Goal: Task Accomplishment & Management: Manage account settings

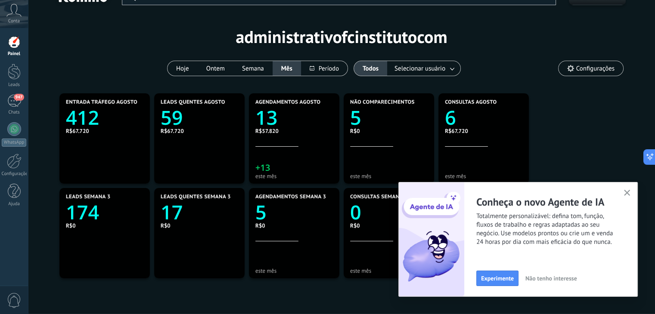
click at [625, 194] on icon "button" at bounding box center [627, 193] width 6 height 6
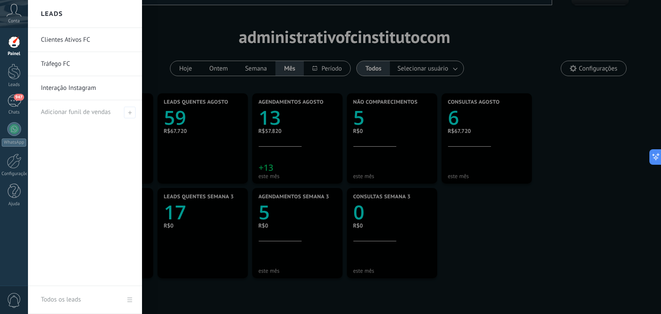
click at [66, 62] on link "Tráfego FC" at bounding box center [87, 64] width 93 height 24
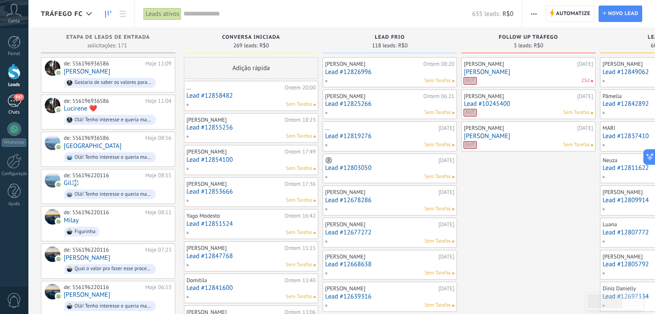
click at [11, 104] on div "947" at bounding box center [14, 101] width 14 height 12
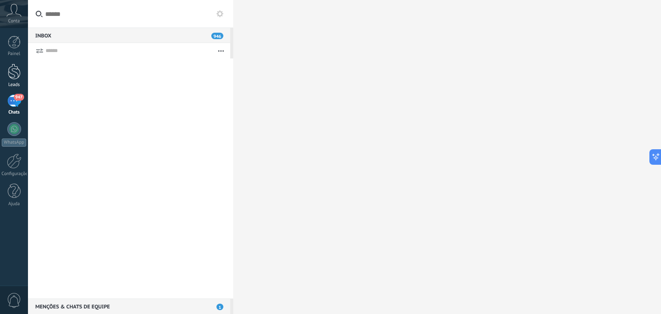
click at [12, 76] on div at bounding box center [14, 72] width 13 height 16
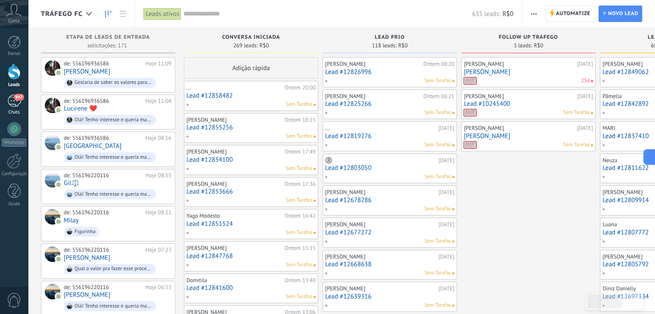
click at [14, 98] on span "947" at bounding box center [19, 97] width 10 height 7
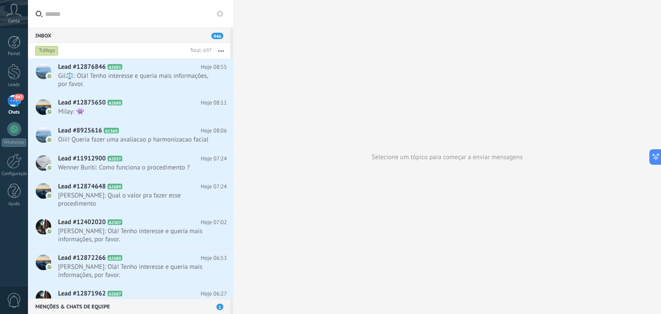
click at [54, 52] on div "Tráfego" at bounding box center [46, 51] width 23 height 10
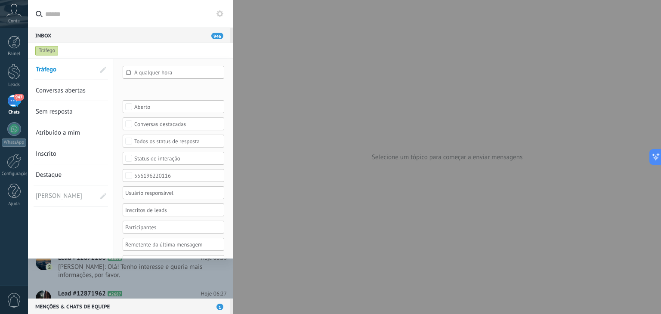
click at [58, 198] on span "[PERSON_NAME]" at bounding box center [60, 196] width 48 height 21
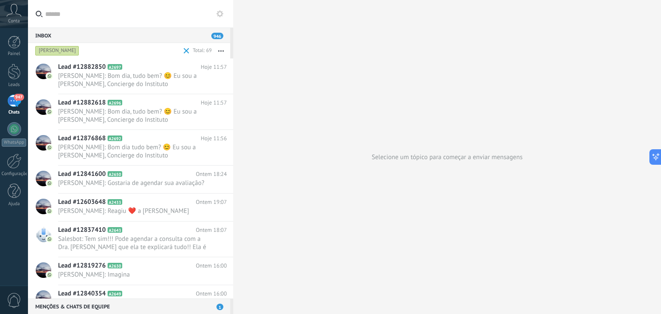
click at [59, 50] on div "[PERSON_NAME]" at bounding box center [57, 51] width 44 height 10
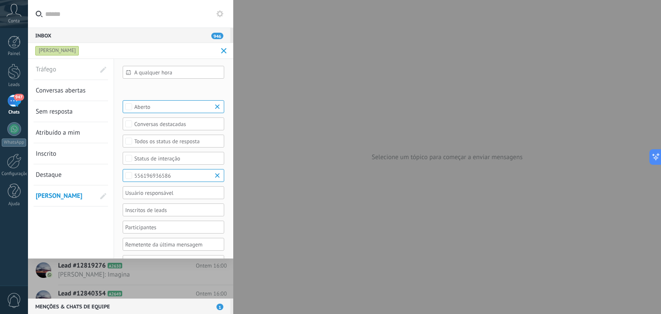
click at [362, 119] on div at bounding box center [330, 157] width 661 height 314
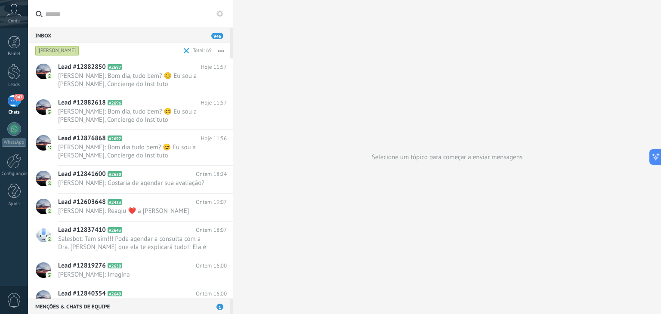
click at [59, 51] on div "[PERSON_NAME]" at bounding box center [57, 51] width 44 height 10
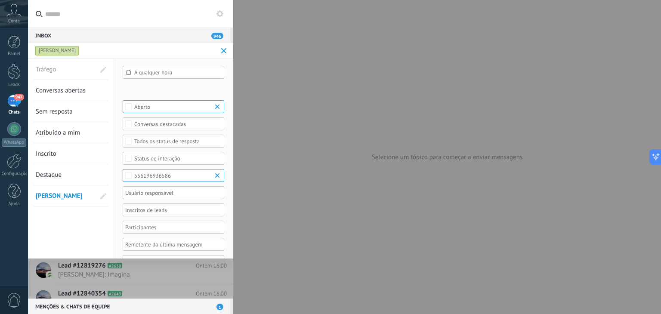
click at [282, 143] on div at bounding box center [330, 157] width 661 height 314
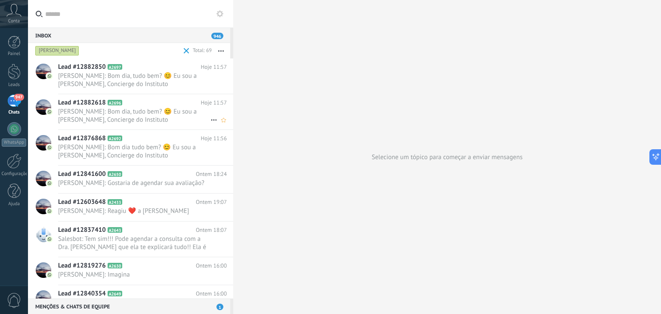
scroll to position [0, 0]
click at [100, 75] on span "[PERSON_NAME]: Bom dia, tudo bem? 😊 Eu sou a [PERSON_NAME], Concierge do Instit…" at bounding box center [134, 80] width 152 height 16
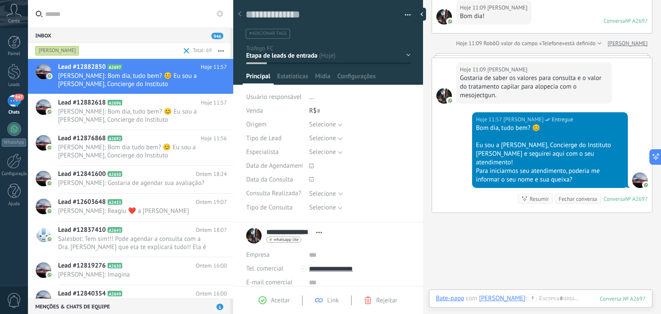
scroll to position [11, 0]
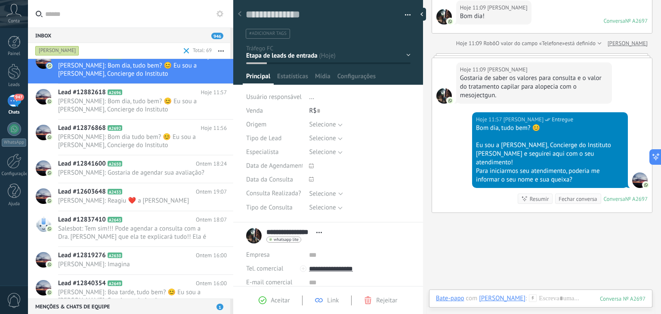
click at [50, 47] on div "[PERSON_NAME]" at bounding box center [57, 51] width 44 height 10
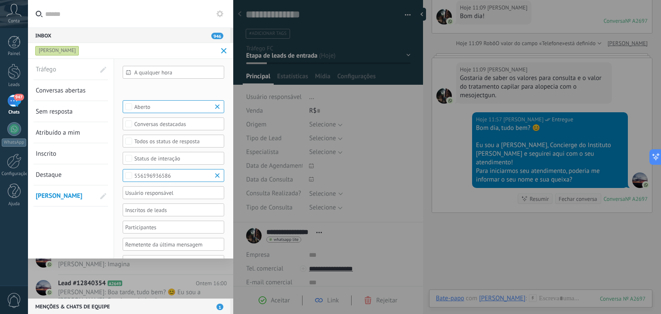
click at [45, 49] on div "[PERSON_NAME]" at bounding box center [57, 51] width 44 height 10
click at [54, 74] on span "Tráfego" at bounding box center [60, 69] width 48 height 21
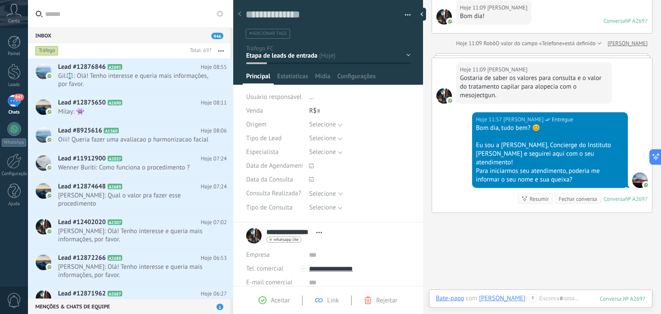
click at [49, 47] on div "Tráfego" at bounding box center [46, 51] width 23 height 10
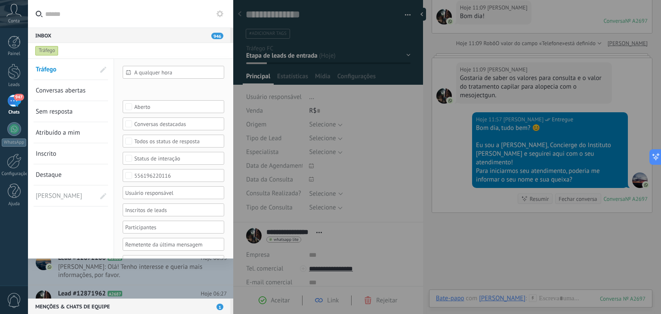
click at [136, 48] on div "Tráfego" at bounding box center [123, 50] width 178 height 15
click at [246, 85] on div at bounding box center [330, 157] width 661 height 314
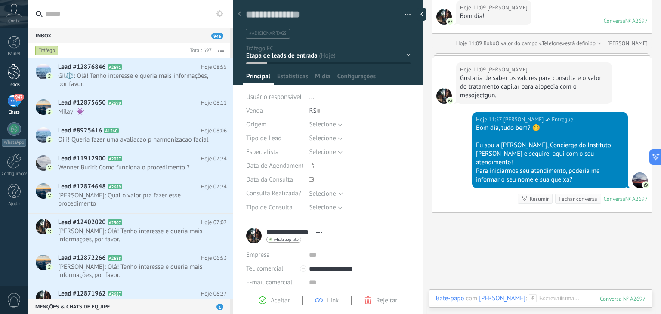
click at [12, 67] on div at bounding box center [14, 72] width 13 height 16
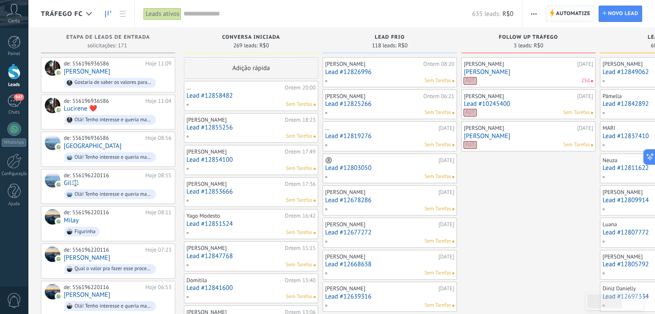
click at [572, 10] on span "Automatize" at bounding box center [573, 13] width 34 height 15
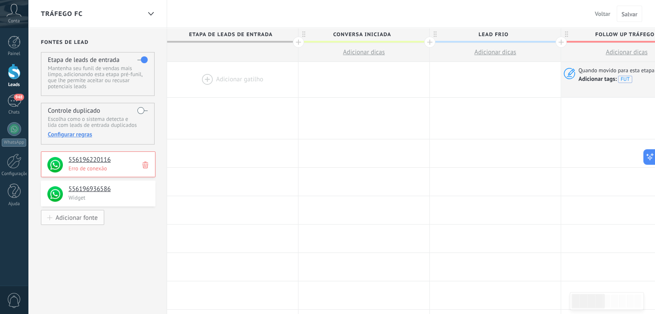
click at [90, 220] on div "Adicionar fonte" at bounding box center [77, 217] width 42 height 7
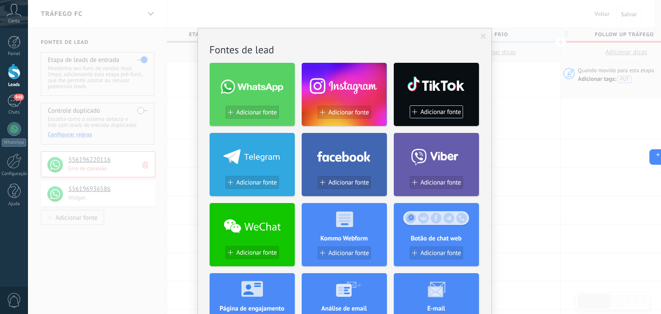
click at [481, 37] on span at bounding box center [484, 37] width 6 height 6
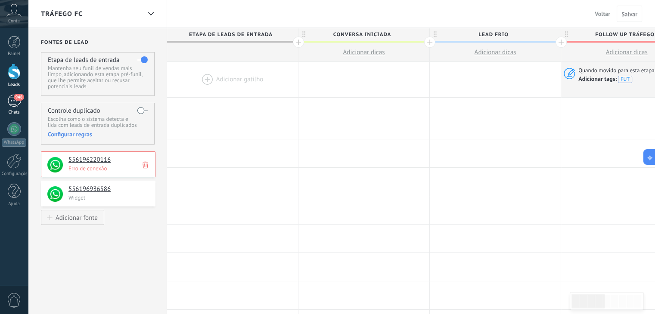
click at [11, 108] on link "948 Chats" at bounding box center [14, 105] width 28 height 21
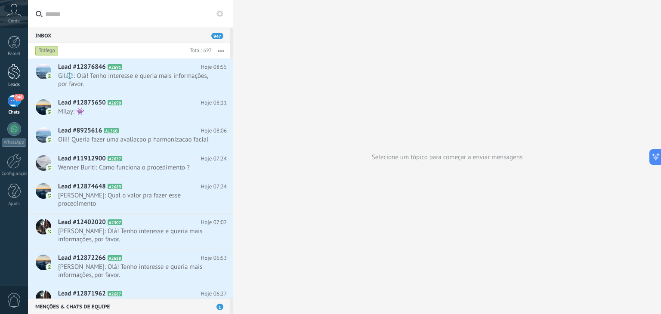
click at [8, 79] on div at bounding box center [14, 72] width 13 height 16
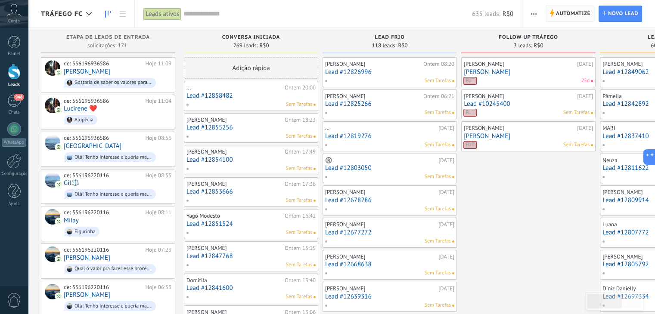
click at [567, 18] on span "Automatize" at bounding box center [573, 13] width 34 height 15
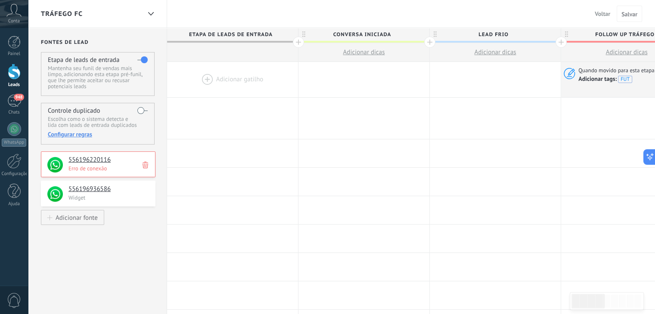
click at [145, 165] on use at bounding box center [146, 165] width 6 height 7
click at [85, 192] on div "Adicionar fonte" at bounding box center [77, 188] width 42 height 7
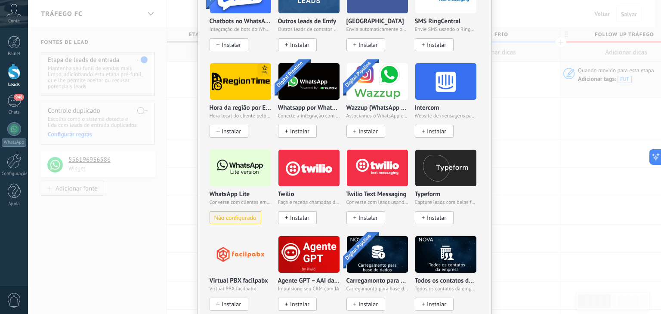
scroll to position [636, 0]
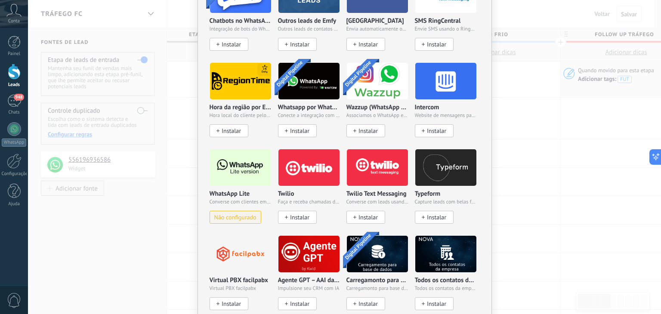
click at [238, 214] on span "Não configurado" at bounding box center [235, 217] width 42 height 7
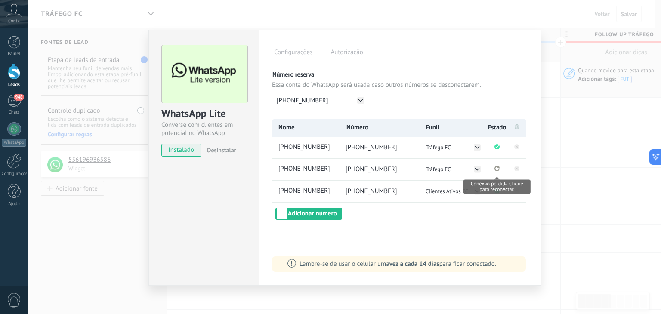
click at [498, 167] on icon "Conexão perdida Clique para reconectar." at bounding box center [497, 169] width 5 height 6
click at [516, 169] on rect at bounding box center [517, 168] width 5 height 5
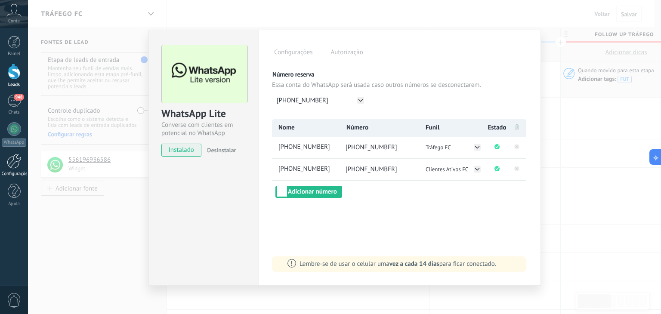
click at [11, 162] on div at bounding box center [14, 161] width 15 height 15
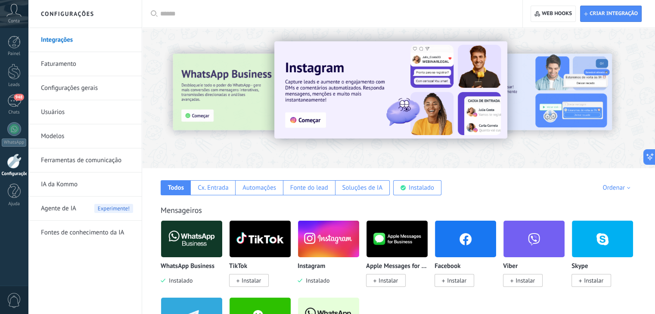
click at [77, 116] on link "Usuários" at bounding box center [87, 112] width 92 height 24
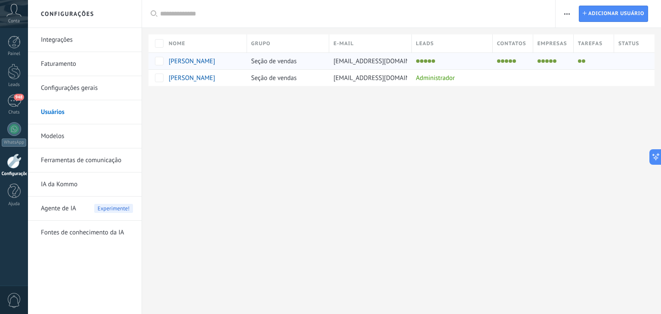
click at [186, 62] on span "[PERSON_NAME]" at bounding box center [192, 61] width 46 height 8
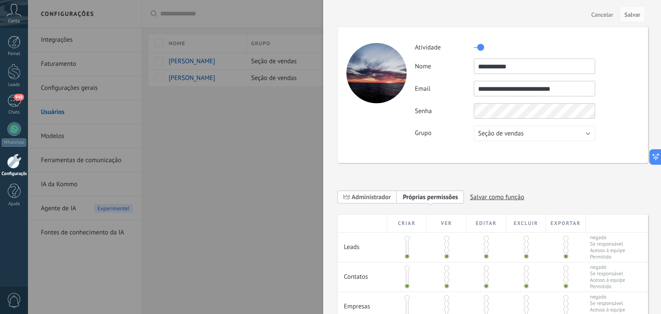
click at [374, 197] on span "Administrador" at bounding box center [371, 197] width 39 height 8
click at [632, 16] on span "Salvar" at bounding box center [633, 15] width 16 height 6
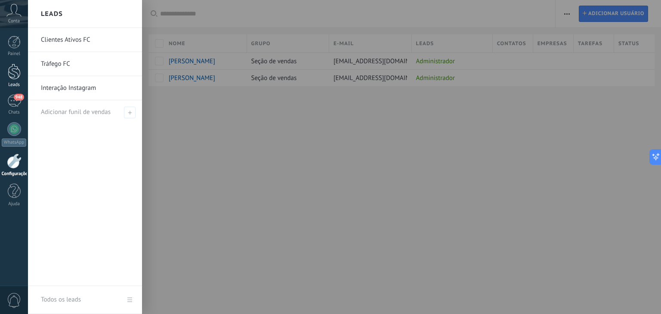
click at [6, 79] on link "Leads" at bounding box center [14, 76] width 28 height 24
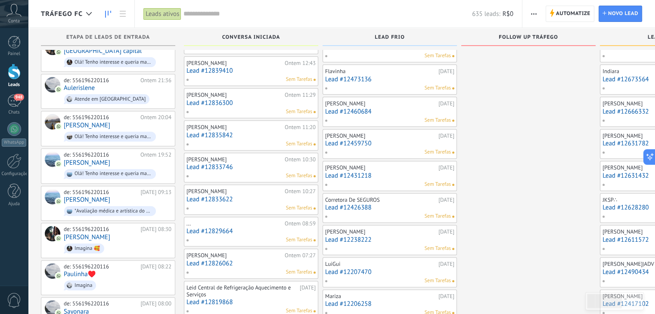
scroll to position [198, 0]
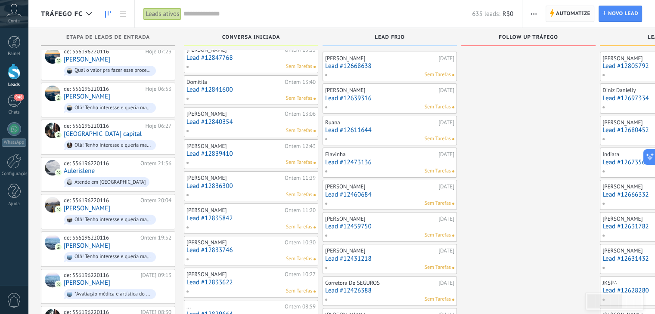
click at [585, 11] on span "Automatize" at bounding box center [573, 13] width 34 height 15
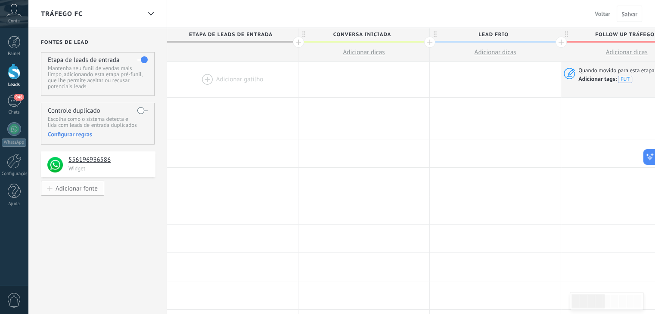
click at [82, 192] on div "Adicionar fonte" at bounding box center [77, 188] width 42 height 7
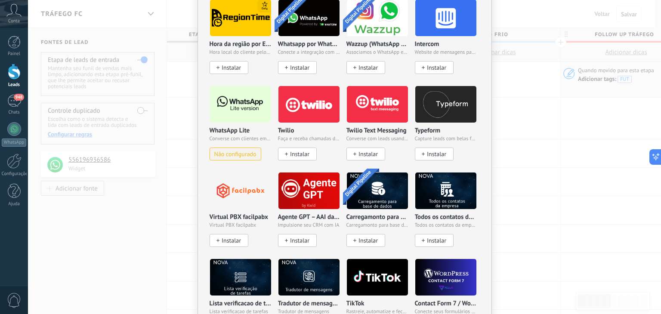
scroll to position [697, 0]
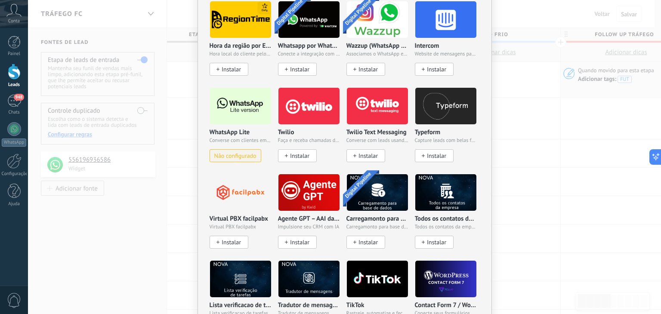
click at [243, 153] on span "Não configurado" at bounding box center [235, 155] width 42 height 7
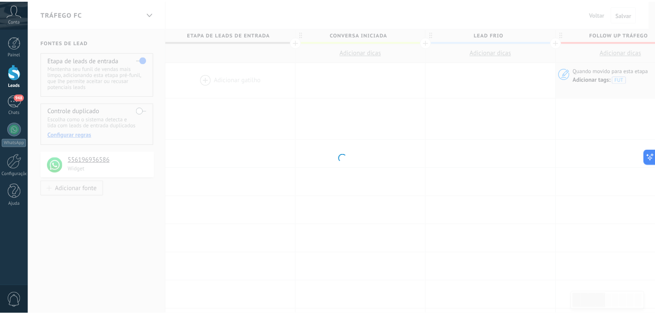
scroll to position [0, 0]
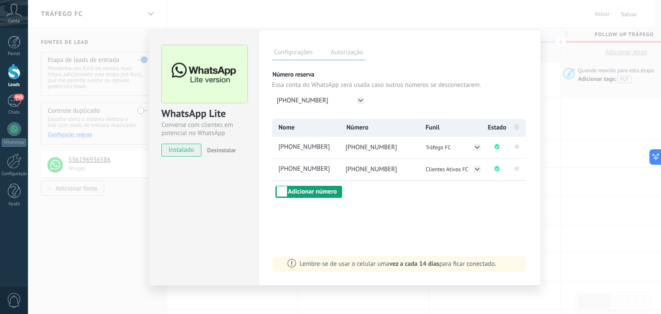
click at [318, 186] on button "Adicionar número" at bounding box center [309, 192] width 67 height 12
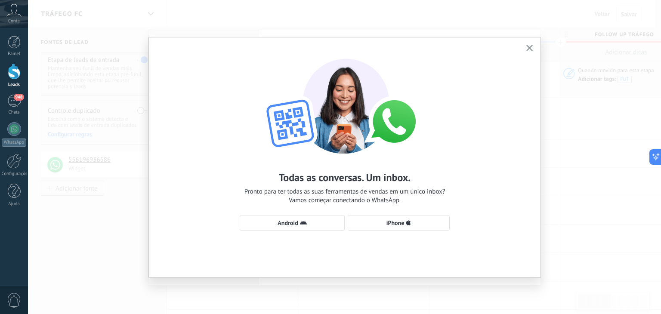
click at [532, 47] on icon "button" at bounding box center [530, 48] width 6 height 6
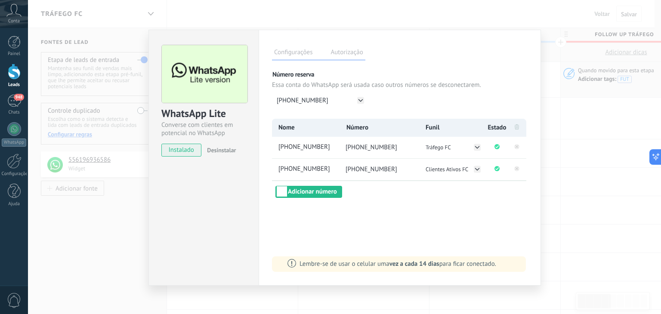
click at [559, 87] on div "WhatsApp Lite Converse com clientes em potencial no WhatsApp instalado Desinsta…" at bounding box center [344, 157] width 633 height 314
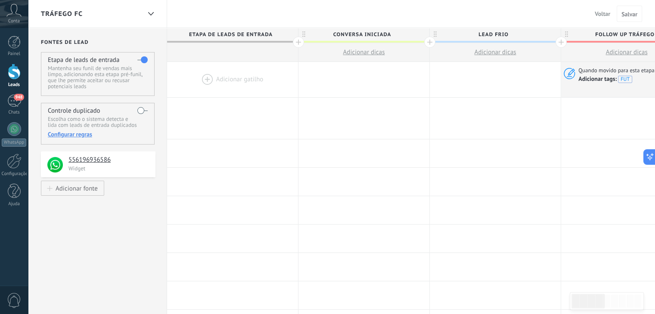
click at [597, 17] on span "Voltar" at bounding box center [602, 14] width 15 height 8
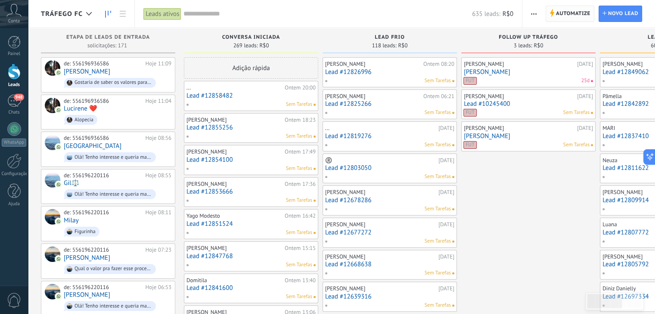
click at [579, 8] on span "Automatize" at bounding box center [573, 13] width 34 height 15
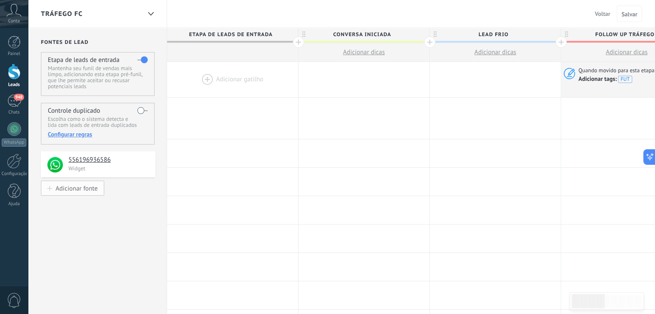
click at [67, 189] on div "Adicionar fonte" at bounding box center [77, 188] width 42 height 7
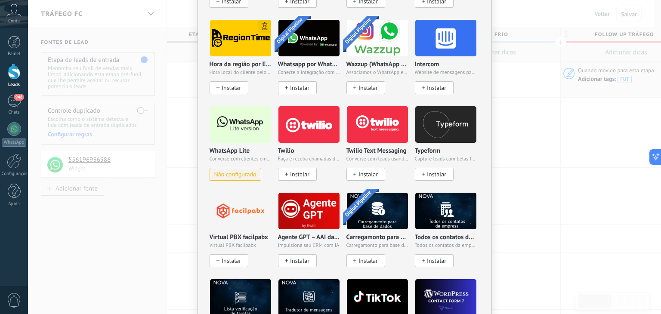
scroll to position [679, 0]
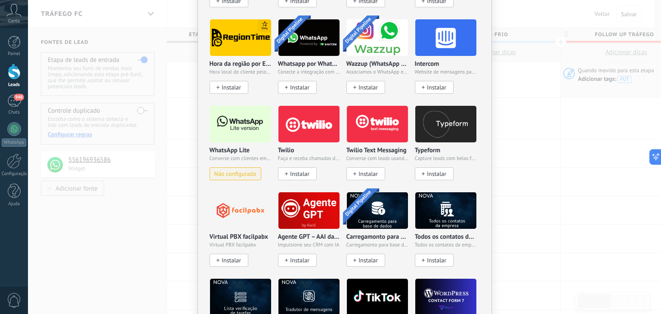
click at [228, 170] on span "Não configurado" at bounding box center [235, 173] width 42 height 7
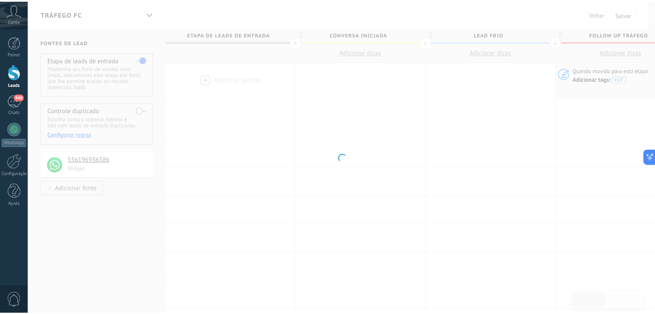
scroll to position [0, 0]
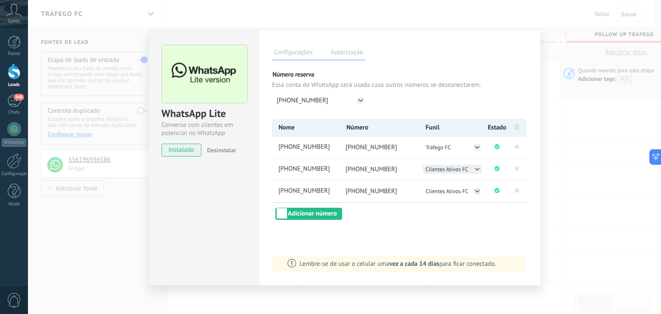
click at [476, 167] on icon at bounding box center [477, 169] width 7 height 7
click at [459, 177] on li "Tráfego FC" at bounding box center [452, 178] width 59 height 9
click at [570, 100] on div "WhatsApp Lite Converse com clientes em potencial no WhatsApp instalado Desinsta…" at bounding box center [344, 157] width 633 height 314
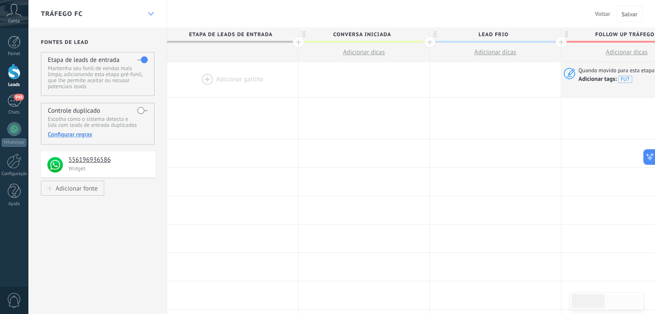
click at [150, 11] on div at bounding box center [150, 14] width 15 height 17
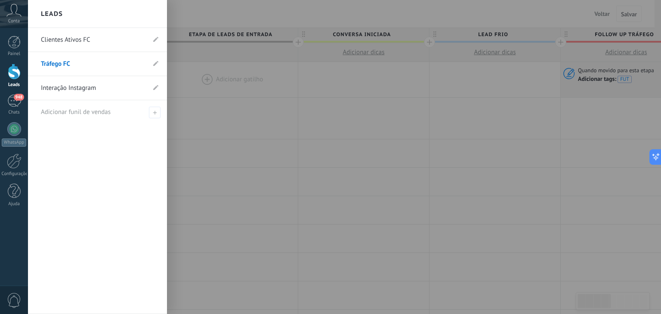
click at [94, 36] on link "Clientes Ativos FC" at bounding box center [93, 40] width 105 height 24
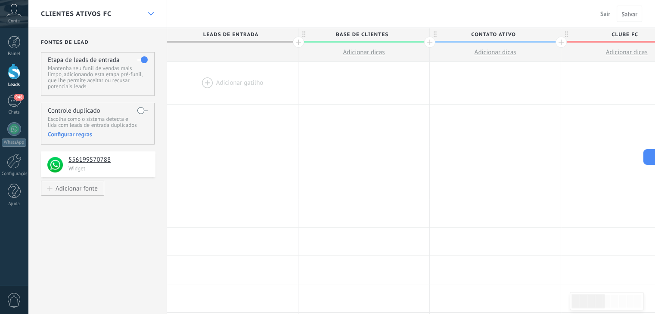
click at [149, 14] on use at bounding box center [151, 13] width 6 height 3
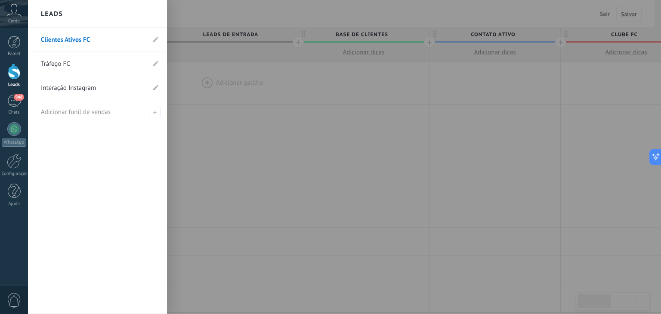
click at [78, 70] on link "Tráfego FC" at bounding box center [93, 64] width 105 height 24
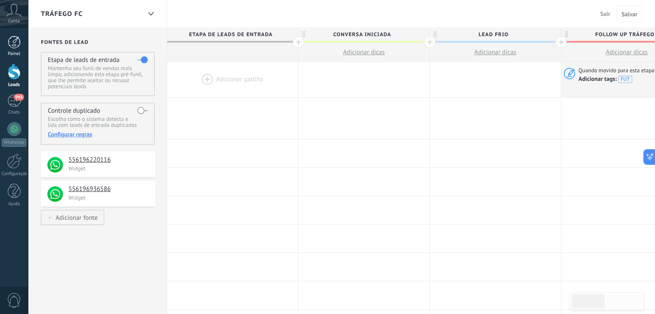
click at [15, 39] on div at bounding box center [14, 42] width 13 height 13
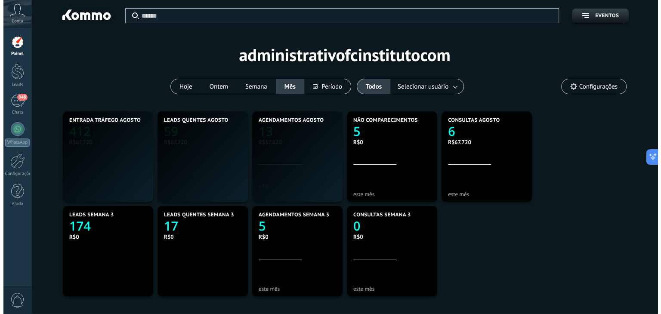
scroll to position [161, 372]
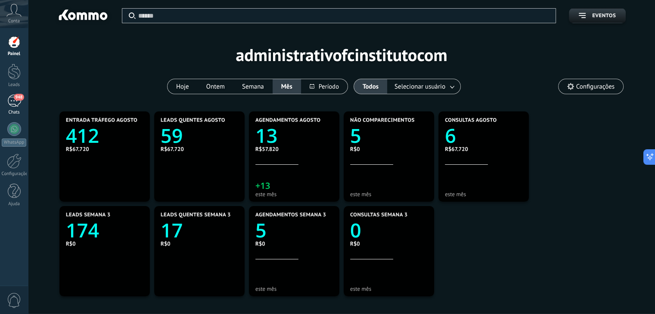
click at [12, 111] on div "Chats" at bounding box center [14, 113] width 25 height 6
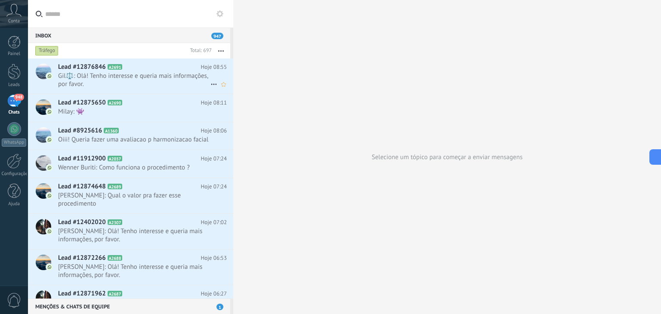
click at [134, 76] on span "Gil⚖️: Olá! Tenho interesse e queria mais informações, por favor." at bounding box center [134, 80] width 152 height 16
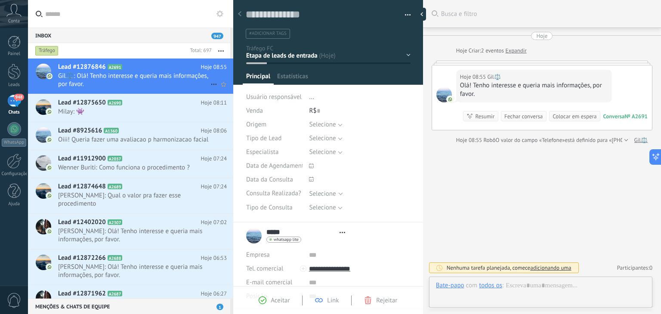
scroll to position [12, 0]
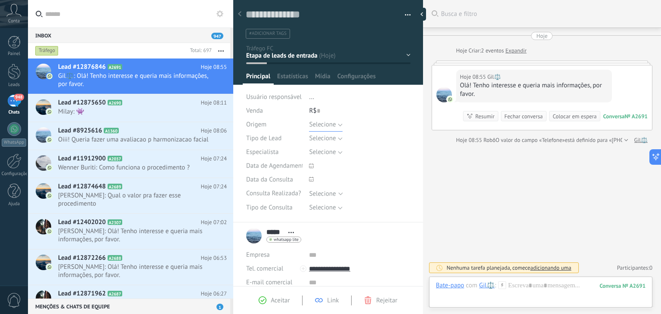
click at [340, 124] on button "Selecione" at bounding box center [325, 125] width 33 height 14
click at [324, 155] on span "Tráfego" at bounding box center [351, 154] width 103 height 8
click at [255, 303] on span "Salvar" at bounding box center [259, 301] width 16 height 6
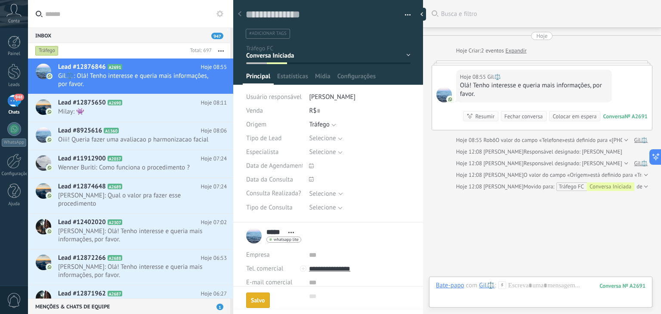
scroll to position [27, 0]
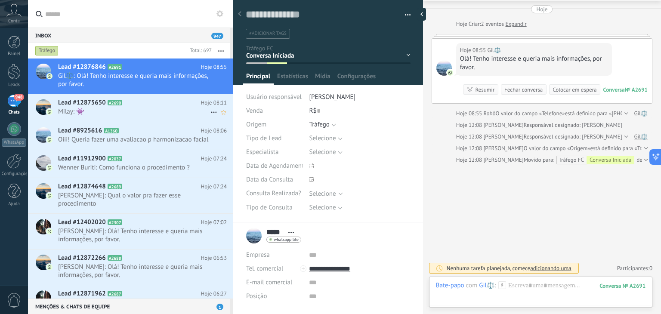
click at [152, 105] on h2 "Lead #12875650 A2690" at bounding box center [129, 103] width 143 height 9
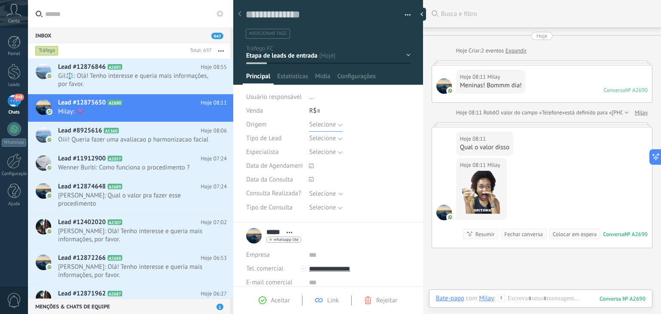
click at [339, 126] on button "Selecione" at bounding box center [325, 125] width 33 height 14
click at [325, 142] on span "Passiva" at bounding box center [351, 140] width 103 height 8
click at [256, 299] on span "Salvar" at bounding box center [259, 301] width 16 height 6
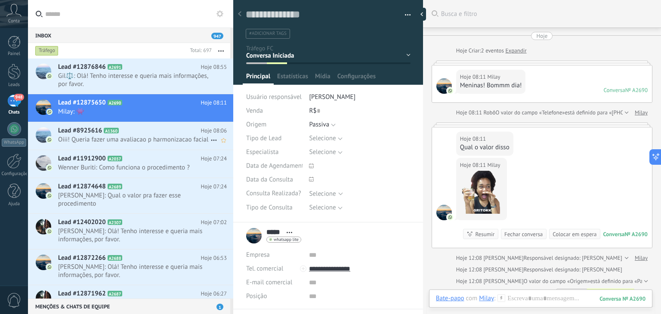
click at [130, 141] on span "Oiii! Queria fazer uma avaliacao p harmonizacao facial" at bounding box center [134, 140] width 152 height 8
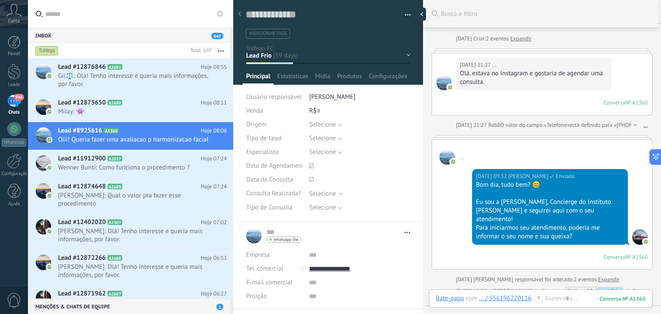
scroll to position [13, 0]
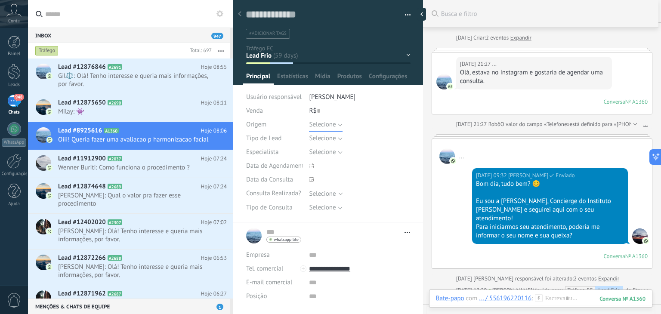
click at [336, 124] on button "Selecione" at bounding box center [325, 125] width 33 height 14
click at [322, 152] on span "Tráfego" at bounding box center [351, 154] width 103 height 8
click at [260, 303] on span "Salvar" at bounding box center [259, 301] width 16 height 6
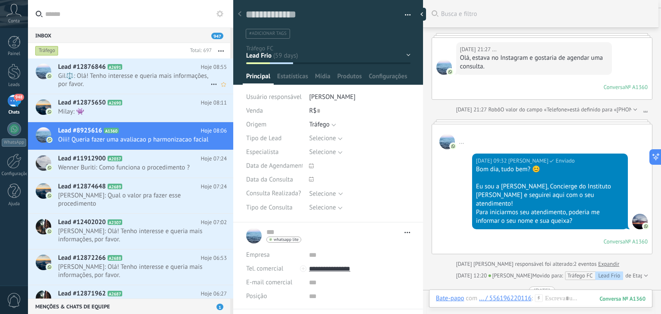
click at [159, 85] on span "Gil⚖️: Olá! Tenho interesse e queria mais informações, por favor." at bounding box center [134, 80] width 152 height 16
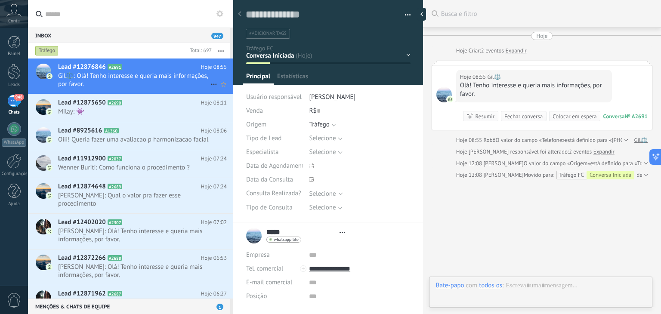
scroll to position [15, 0]
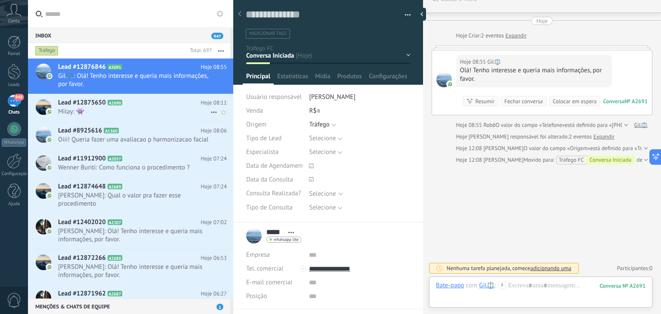
click at [126, 108] on span "Milay: 👾" at bounding box center [134, 112] width 152 height 8
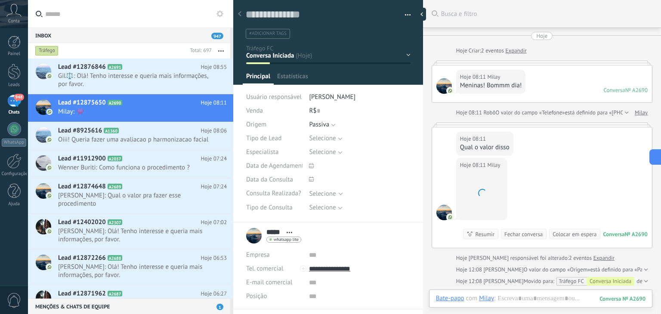
scroll to position [45, 0]
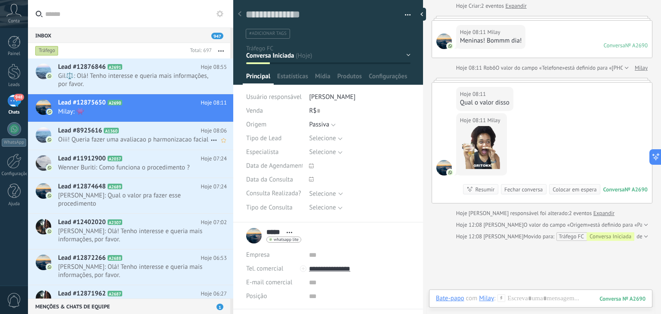
click at [122, 140] on span "Oiii! Queria fazer uma avaliacao p harmonizacao facial" at bounding box center [134, 140] width 152 height 8
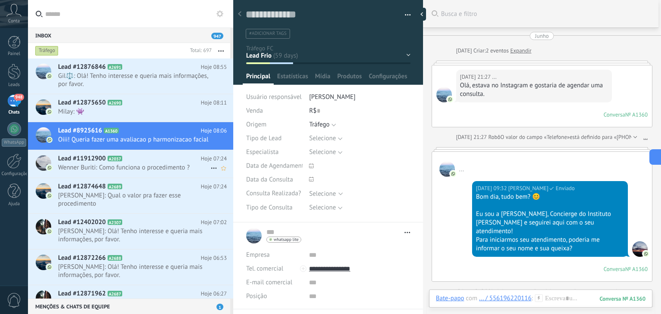
click at [143, 172] on span "Wenner Buriti: Como funciona o procedimento ?" at bounding box center [134, 168] width 152 height 8
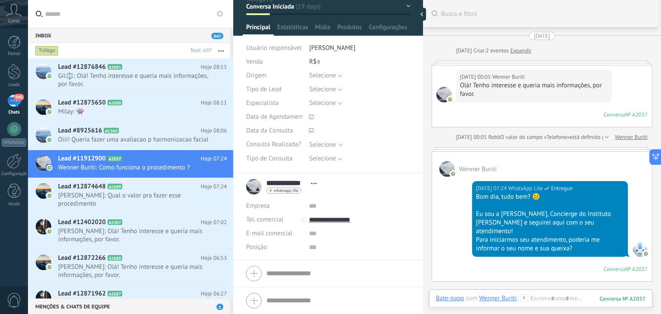
click at [604, 135] on div at bounding box center [606, 137] width 6 height 9
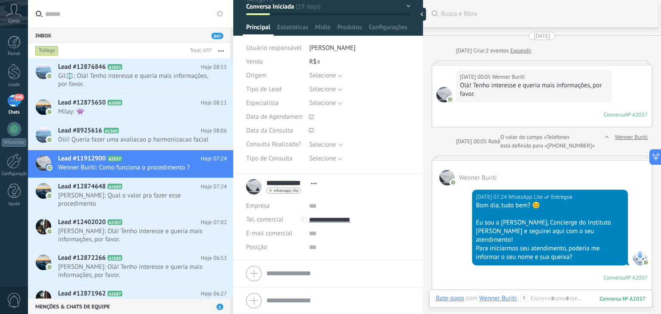
click at [604, 136] on div at bounding box center [606, 141] width 6 height 17
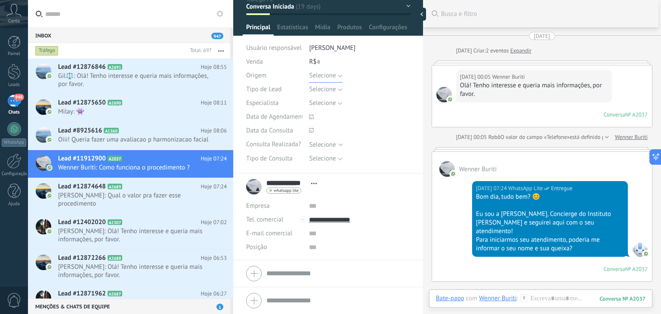
click at [338, 76] on button "Selecione" at bounding box center [325, 76] width 33 height 14
click at [327, 102] on span "Tráfego" at bounding box center [351, 105] width 103 height 8
click at [255, 299] on span "Salvar" at bounding box center [259, 301] width 16 height 6
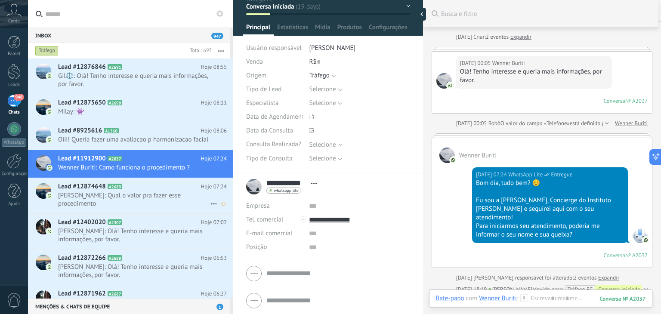
click at [155, 207] on span "[PERSON_NAME]: Qual o valor pra fazer esse procedimento" at bounding box center [134, 200] width 152 height 16
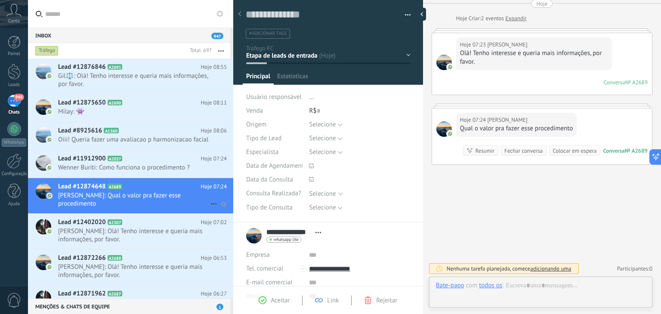
scroll to position [12, 0]
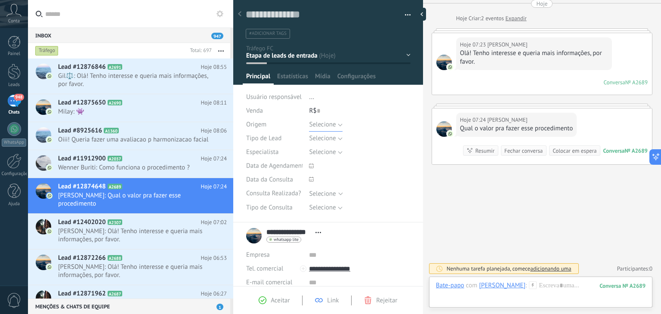
click at [339, 127] on button "Selecione" at bounding box center [325, 125] width 33 height 14
click at [329, 151] on span "Tráfego" at bounding box center [351, 154] width 103 height 8
click at [261, 301] on span "Salvar" at bounding box center [259, 301] width 16 height 6
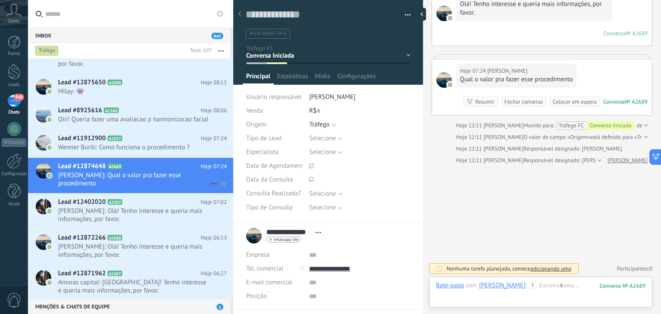
scroll to position [21, 0]
click at [134, 207] on h2 "Lead #12402020 A2307" at bounding box center [129, 202] width 143 height 9
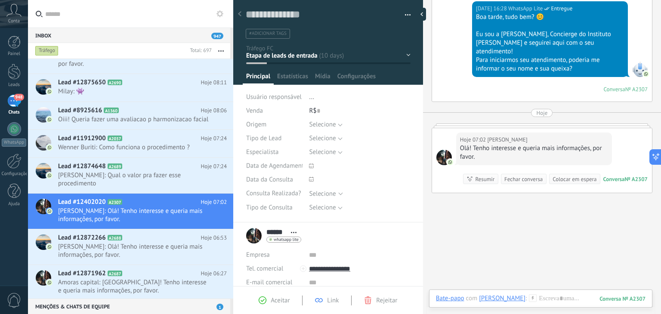
scroll to position [184, 0]
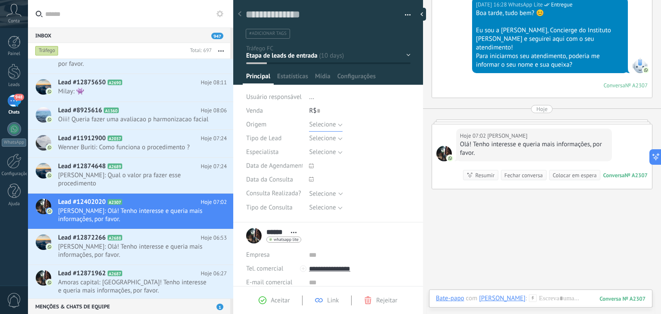
click at [341, 123] on button "Selecione" at bounding box center [325, 125] width 33 height 14
click at [325, 155] on span "Tráfego" at bounding box center [351, 154] width 103 height 8
click at [263, 296] on button "Salvar" at bounding box center [258, 300] width 25 height 16
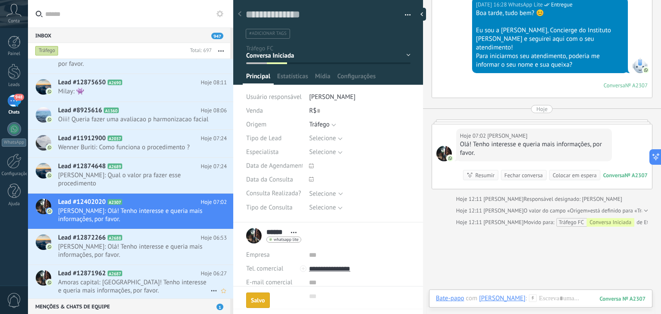
scroll to position [234, 0]
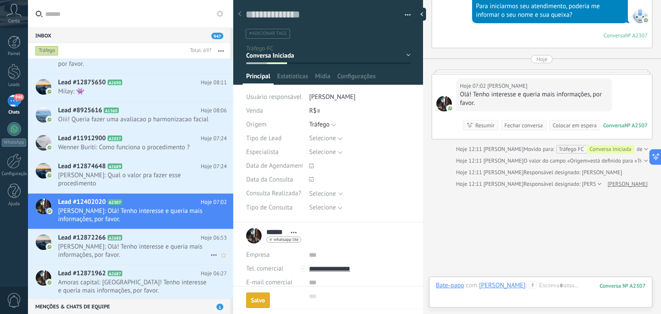
click at [139, 253] on span "[PERSON_NAME]: Olá! Tenho interesse e queria mais informações, por favor." at bounding box center [134, 251] width 152 height 16
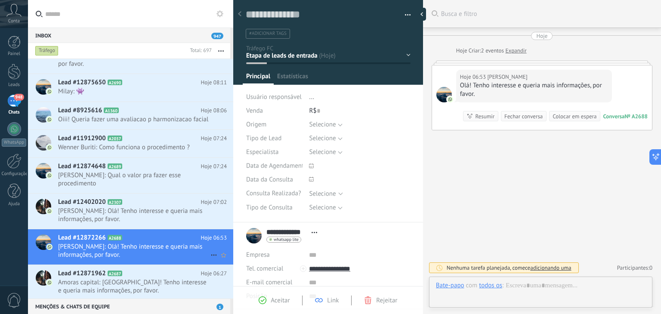
scroll to position [12, 0]
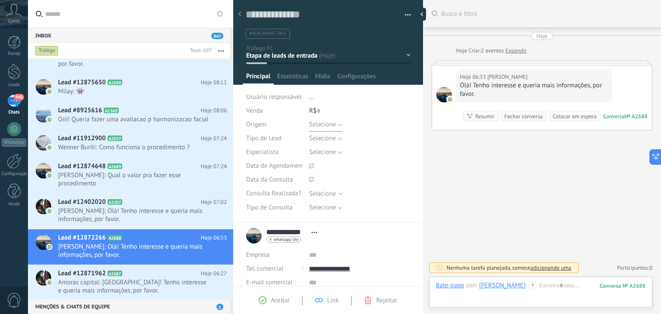
click at [339, 129] on button "Selecione" at bounding box center [325, 125] width 33 height 14
click at [332, 157] on span "Tráfego" at bounding box center [351, 154] width 103 height 8
click at [262, 307] on button "Salvar" at bounding box center [258, 300] width 25 height 16
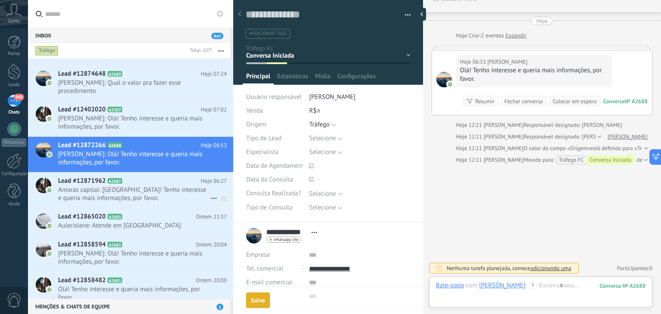
scroll to position [174, 0]
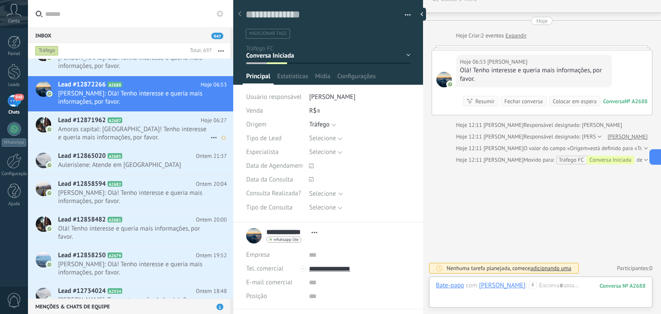
click at [158, 135] on span "Amoras capital: [GEOGRAPHIC_DATA]! Tenho interesse e queria mais informações, p…" at bounding box center [134, 133] width 152 height 16
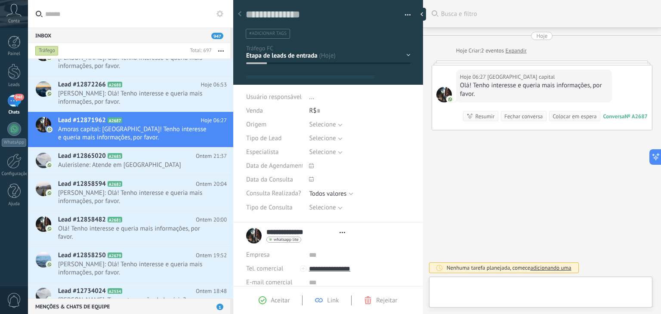
scroll to position [12, 0]
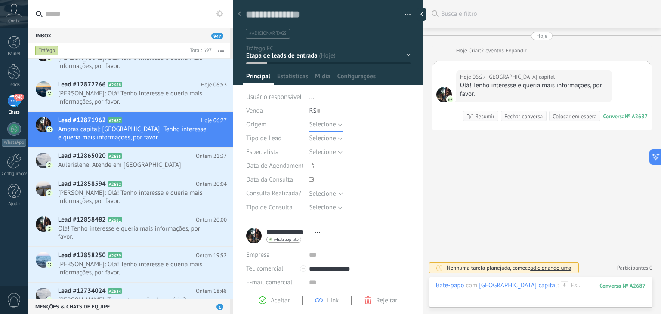
click at [339, 124] on button "Selecione" at bounding box center [325, 125] width 33 height 14
click at [327, 152] on span "Tráfego" at bounding box center [351, 154] width 103 height 8
click at [258, 300] on span "Salvar" at bounding box center [259, 301] width 16 height 6
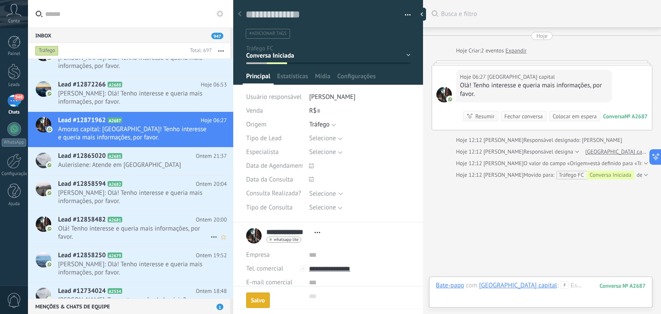
scroll to position [15, 0]
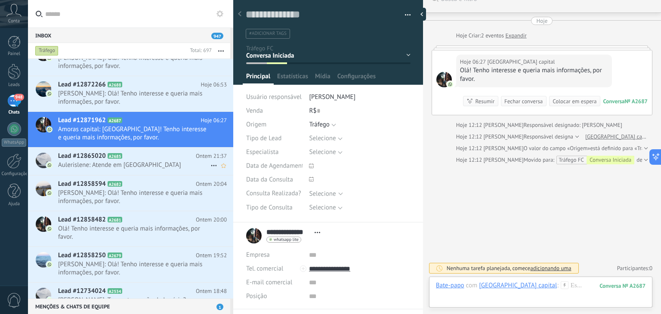
click at [135, 169] on span "Aulerislene: Atende em [GEOGRAPHIC_DATA]" at bounding box center [134, 165] width 152 height 8
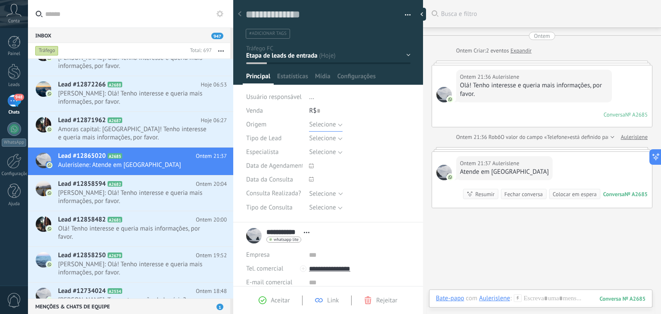
click at [334, 124] on span "Selecione" at bounding box center [322, 125] width 27 height 8
click at [324, 152] on span "Tráfego" at bounding box center [351, 154] width 103 height 8
click at [261, 299] on span "Salvar" at bounding box center [259, 301] width 16 height 6
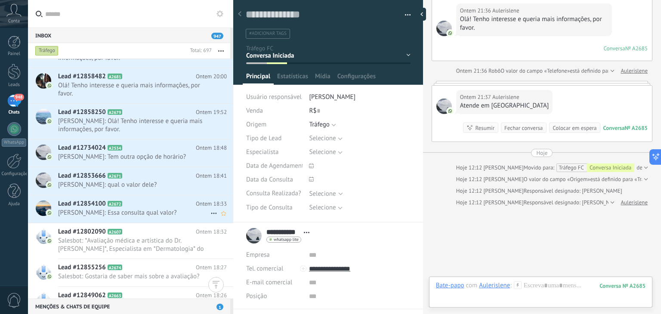
scroll to position [325, 0]
click at [152, 240] on span "Salesbot: *Avaliação médica e artística do Dr. [PERSON_NAME]*, Especialista em …" at bounding box center [134, 244] width 152 height 16
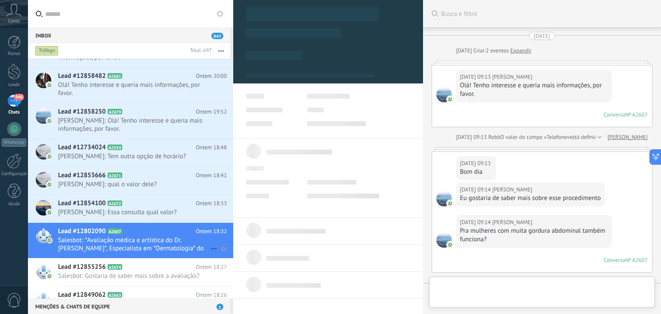
type textarea "**********"
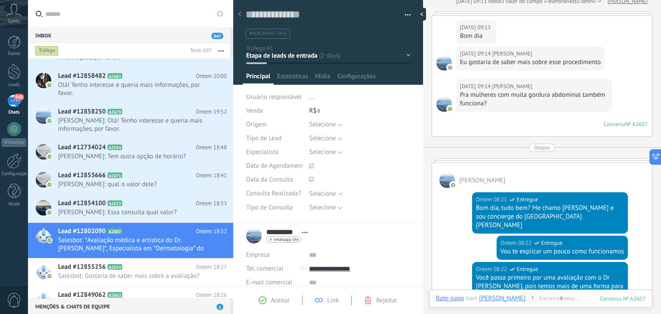
scroll to position [153, 0]
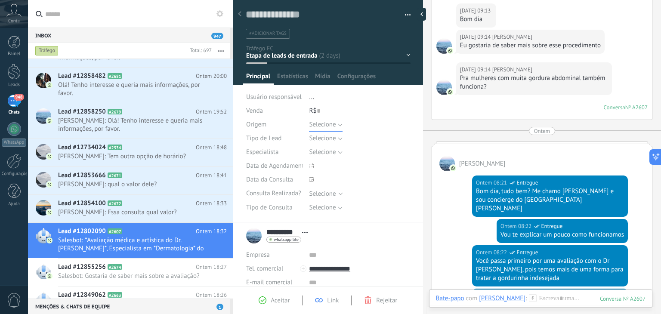
click at [339, 122] on button "Selecione" at bounding box center [325, 125] width 33 height 14
click at [322, 153] on span "Tráfego" at bounding box center [351, 154] width 103 height 8
click at [255, 294] on button "Salvar" at bounding box center [258, 300] width 25 height 16
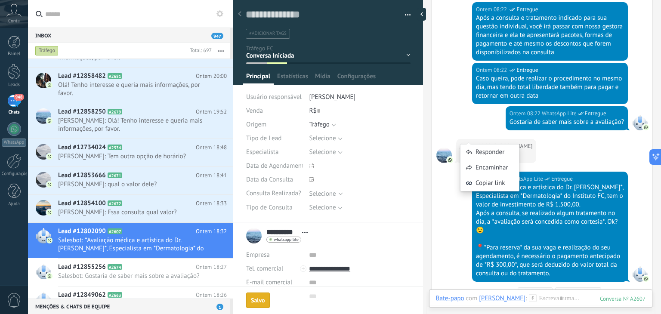
scroll to position [441, 0]
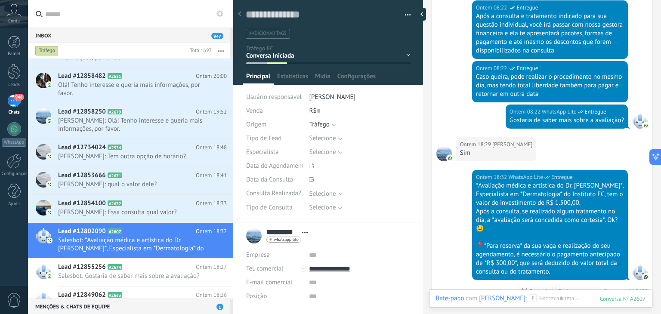
click at [457, 229] on div "Ontem 18:32 WhatsApp Lite Entregue *Avaliação médica e artística do Dr. Francis…" at bounding box center [542, 237] width 220 height 135
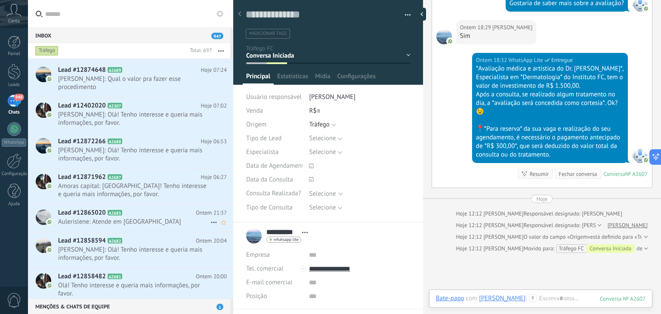
scroll to position [0, 0]
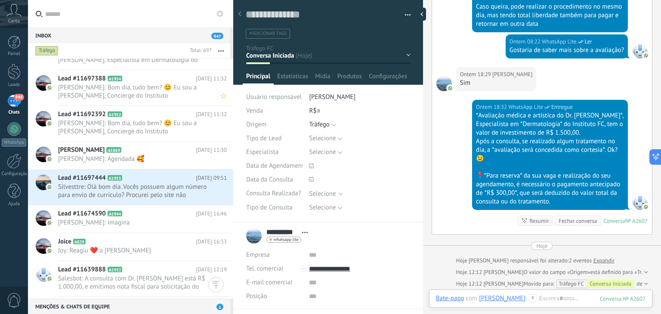
scroll to position [11560, 0]
click at [147, 191] on span "Silvesttre: Olá bom dia. Vocês possuem algum número para envio de currículo? Pr…" at bounding box center [134, 191] width 152 height 16
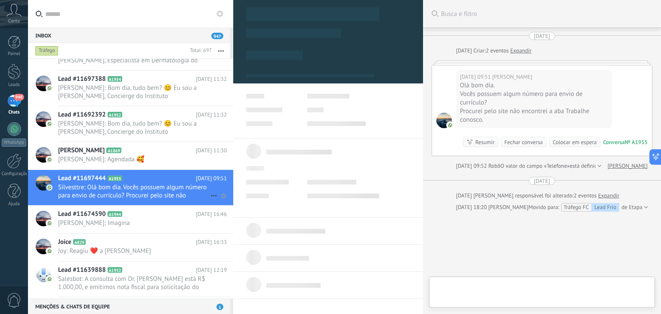
scroll to position [12, 0]
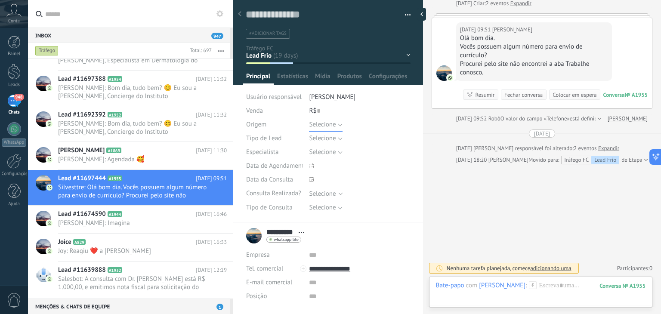
click at [339, 125] on button "Selecione" at bounding box center [325, 125] width 33 height 14
click at [284, 140] on div "Tipo de Lead" at bounding box center [274, 139] width 56 height 14
click at [341, 140] on button "Selecione" at bounding box center [325, 139] width 33 height 14
click at [322, 193] on span "Currículo" at bounding box center [351, 197] width 103 height 8
click at [335, 139] on button "Currículo" at bounding box center [324, 139] width 31 height 14
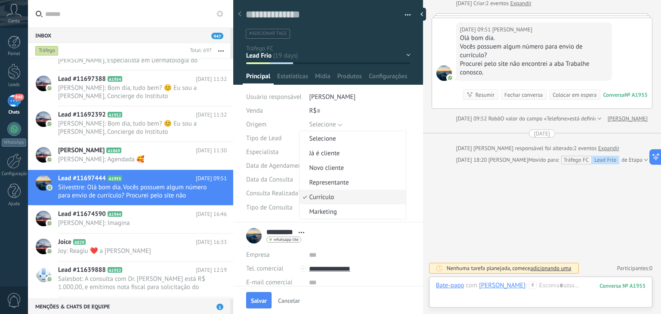
click at [233, 170] on div at bounding box center [233, 157] width 0 height 314
click at [257, 300] on span "Salvar" at bounding box center [259, 301] width 16 height 6
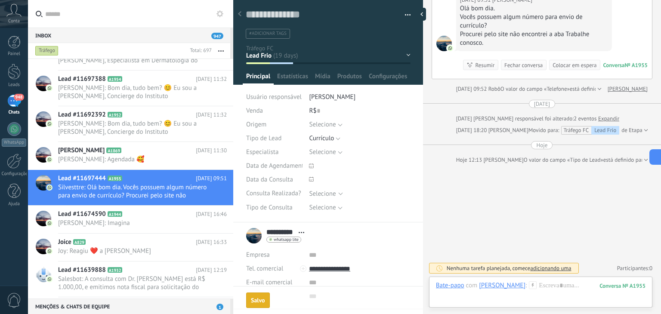
scroll to position [0, 0]
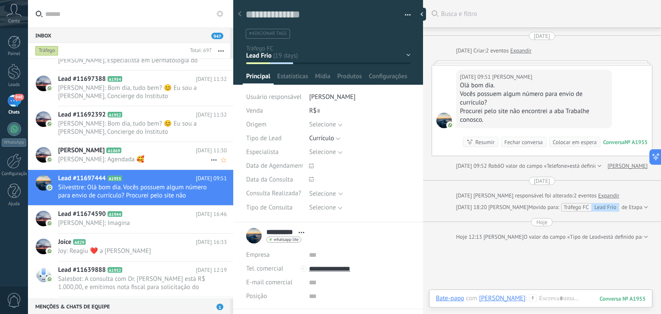
click at [153, 155] on span "[PERSON_NAME]: Agendada 🥰" at bounding box center [134, 159] width 152 height 8
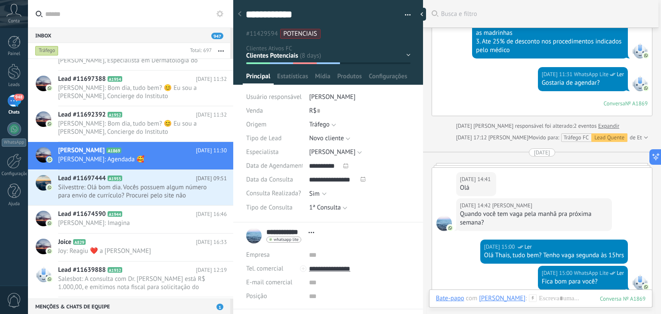
scroll to position [1271, 0]
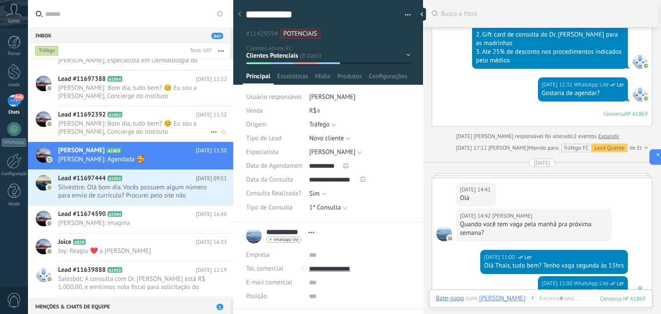
click at [180, 136] on div "Lead #11692392 A1952 [DATE] 11:32 [PERSON_NAME]: Bom dia, tudo bem? 😊 Eu sou a …" at bounding box center [145, 123] width 175 height 35
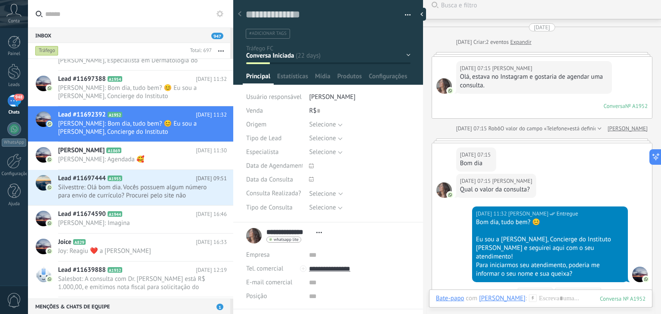
scroll to position [9, 0]
click at [339, 123] on button "Selecione" at bounding box center [325, 125] width 33 height 14
click at [313, 150] on span "Tráfego" at bounding box center [351, 154] width 103 height 8
click at [248, 298] on button "Salvar" at bounding box center [258, 300] width 25 height 16
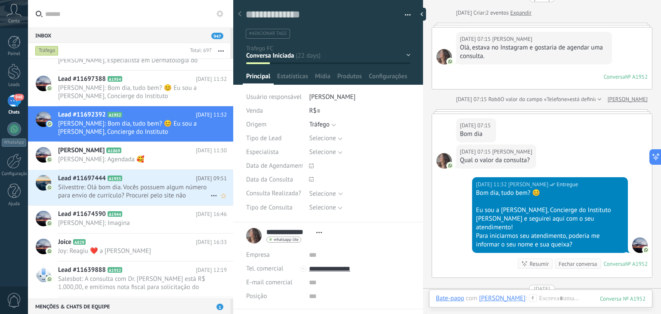
click at [133, 192] on span "Silvesttre: Olá bom dia. Vocês possuem algum número para envio de currículo? Pr…" at bounding box center [134, 191] width 152 height 16
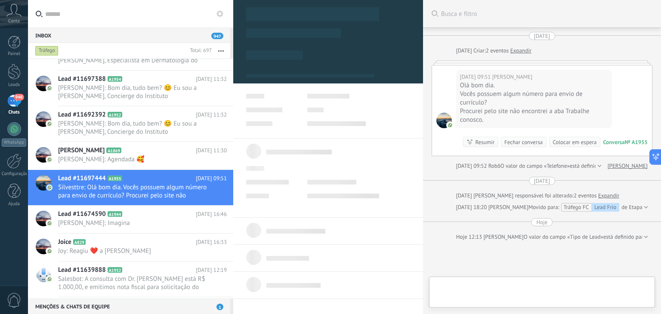
scroll to position [12, 0]
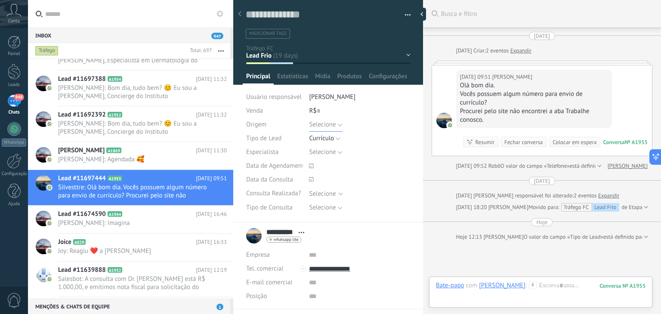
click at [338, 124] on button "Selecione" at bounding box center [325, 125] width 33 height 14
click at [334, 142] on span "Passiva" at bounding box center [351, 140] width 103 height 8
click at [256, 292] on button "Salvar" at bounding box center [258, 300] width 25 height 16
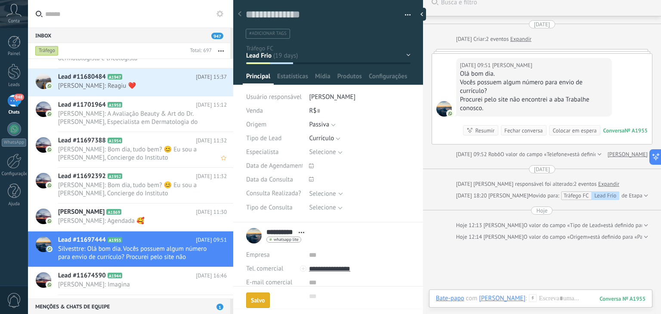
scroll to position [11497, 0]
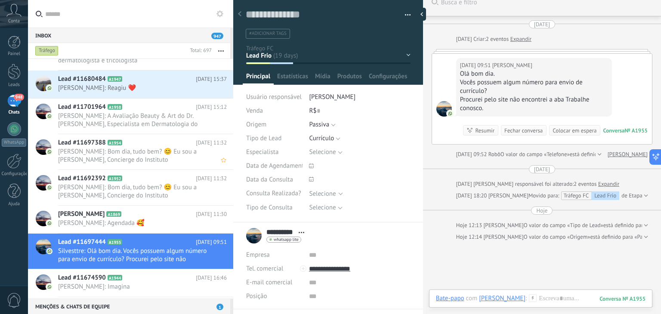
click at [184, 155] on span "[PERSON_NAME]: Bom dia, tudo bem? 😊 Eu sou a [PERSON_NAME], Concierge do Instit…" at bounding box center [134, 156] width 152 height 16
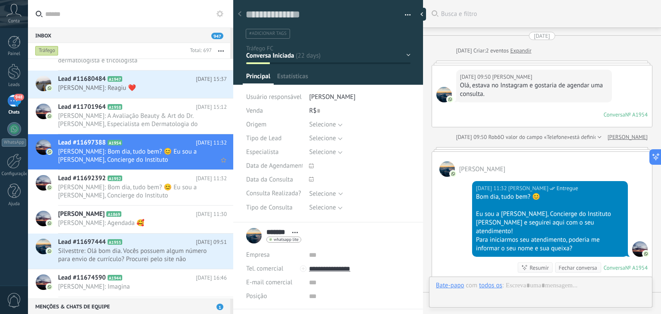
scroll to position [52, 0]
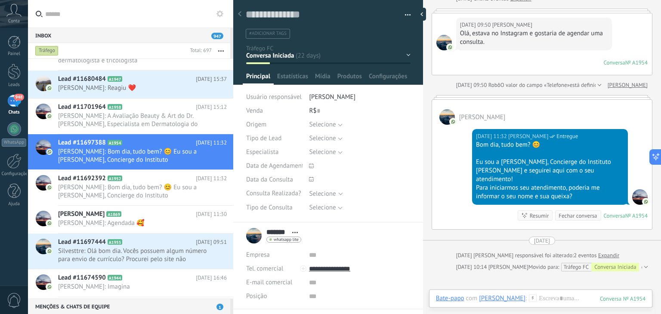
click at [341, 124] on div "Selecione Passiva [GEOGRAPHIC_DATA] Indicação Selecione" at bounding box center [359, 125] width 101 height 14
click at [338, 124] on button "Selecione" at bounding box center [325, 125] width 33 height 14
click at [324, 154] on span "Tráfego" at bounding box center [351, 154] width 103 height 8
click at [260, 300] on span "Salvar" at bounding box center [259, 301] width 16 height 6
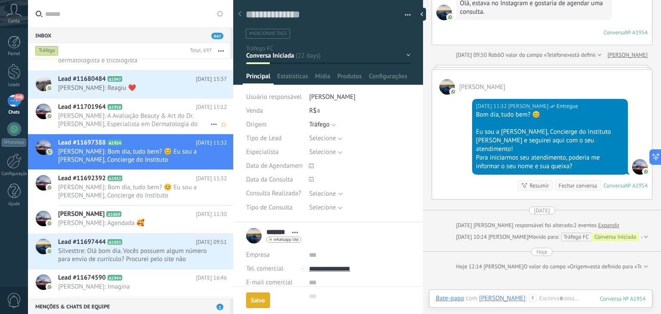
click at [166, 115] on span "[PERSON_NAME]: A Avaliação Beauty & Art do Dr. [PERSON_NAME], Especialista em D…" at bounding box center [134, 120] width 152 height 16
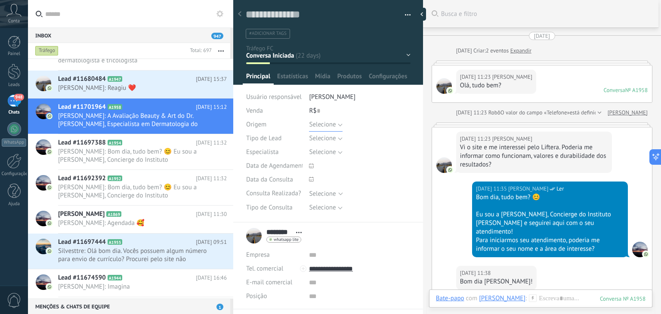
click at [338, 121] on button "Selecione" at bounding box center [325, 125] width 33 height 14
click at [327, 144] on li "Passiva" at bounding box center [353, 139] width 106 height 15
click at [261, 300] on span "Salvar" at bounding box center [259, 301] width 16 height 6
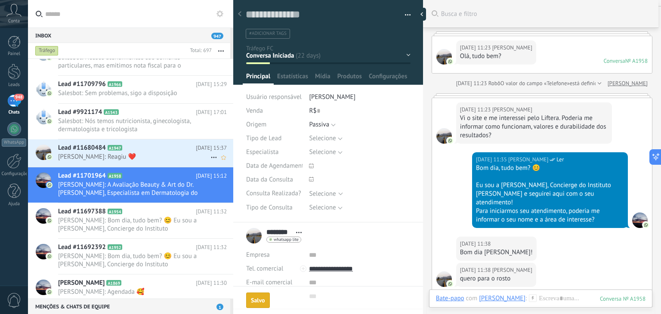
scroll to position [11427, 0]
click at [146, 156] on span "[PERSON_NAME]: Reagiu ❤️" at bounding box center [134, 157] width 152 height 8
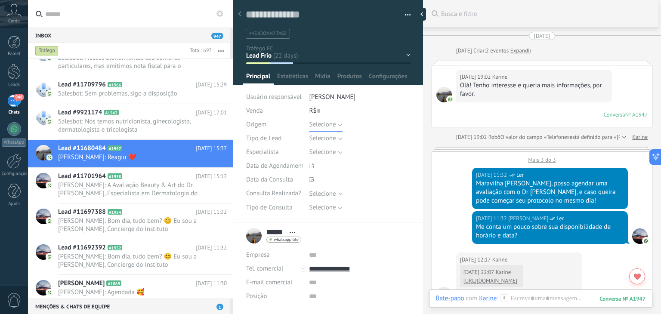
click at [339, 124] on button "Selecione" at bounding box center [325, 125] width 33 height 14
click at [321, 151] on span "Tráfego" at bounding box center [351, 154] width 103 height 8
click at [250, 297] on button "Salvar" at bounding box center [258, 300] width 25 height 16
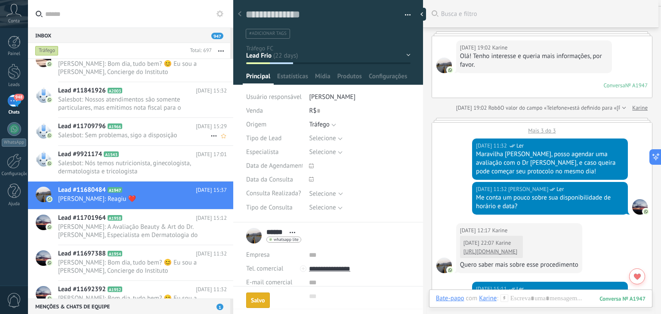
scroll to position [11379, 0]
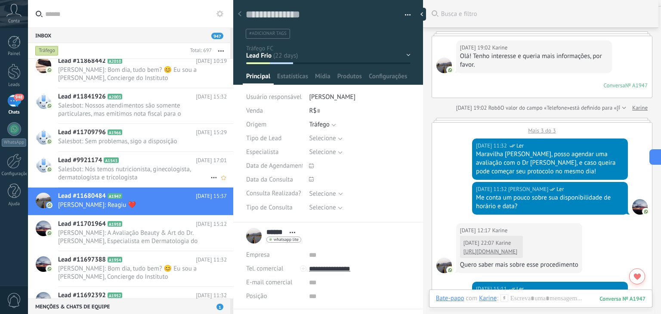
click at [155, 163] on h2 "Lead #9921174 A1543" at bounding box center [127, 160] width 138 height 9
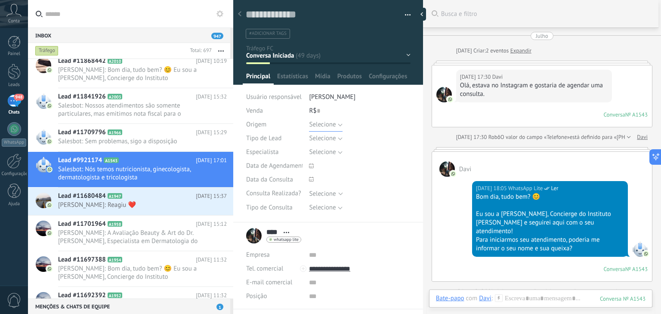
click at [339, 125] on button "Selecione" at bounding box center [325, 125] width 33 height 14
click at [330, 154] on span "Tráfego" at bounding box center [351, 154] width 103 height 8
click at [259, 302] on span "Salvar" at bounding box center [259, 301] width 16 height 6
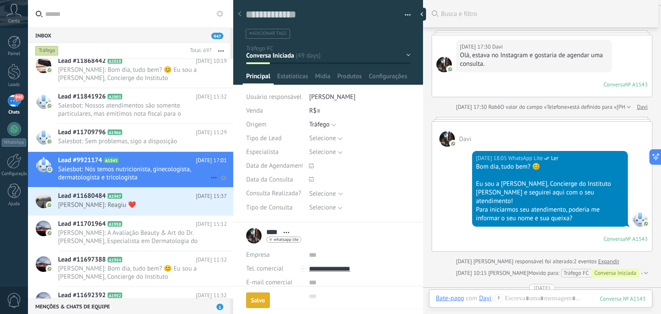
scroll to position [11342, 0]
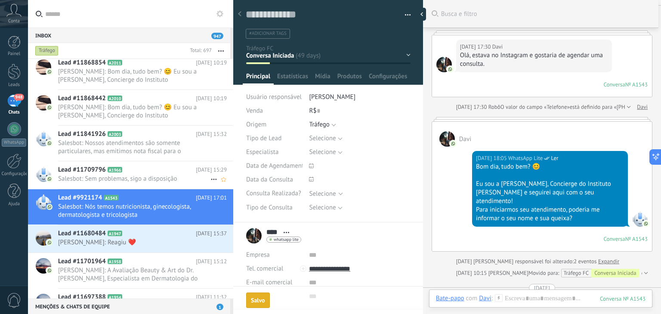
click at [166, 170] on h2 "Lead #11709796 A1966" at bounding box center [127, 170] width 138 height 9
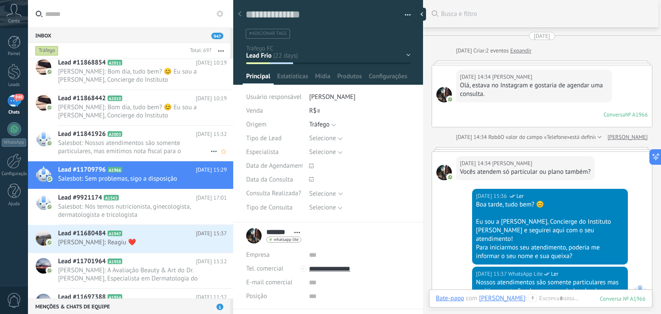
click at [156, 149] on span "Salesbot: Nossos atendimentos são somente particulares, mas emitimos nota fisca…" at bounding box center [134, 147] width 152 height 16
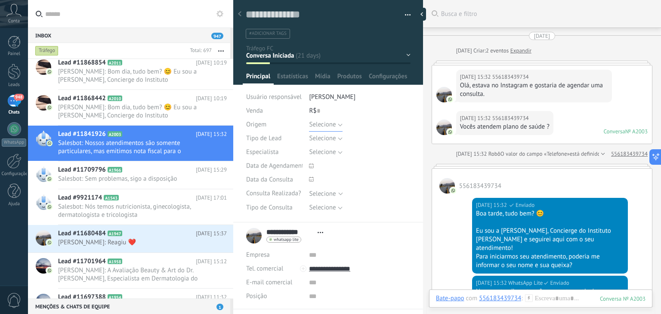
click at [338, 127] on button "Selecione" at bounding box center [325, 125] width 33 height 14
click at [316, 154] on span "Tráfego" at bounding box center [351, 154] width 103 height 8
click at [252, 299] on span "Salvar" at bounding box center [259, 301] width 16 height 6
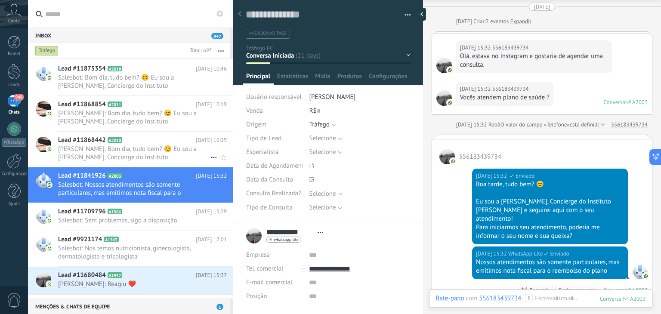
click at [130, 150] on span "[PERSON_NAME]: Bom dia, tudo bem? 😊 Eu sou a [PERSON_NAME], Concierge do Instit…" at bounding box center [134, 153] width 152 height 16
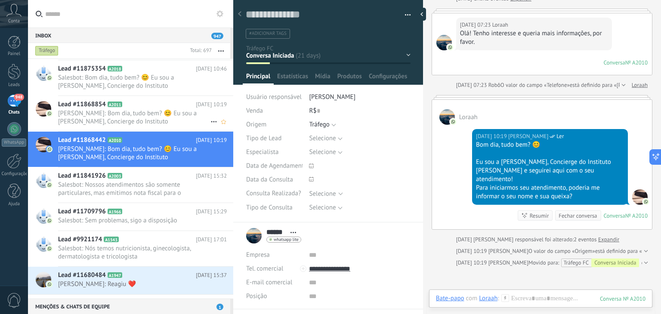
click at [168, 118] on span "[PERSON_NAME]: Bom dia, tudo bem? 😊 Eu sou a [PERSON_NAME], Concierge do Instit…" at bounding box center [134, 117] width 152 height 16
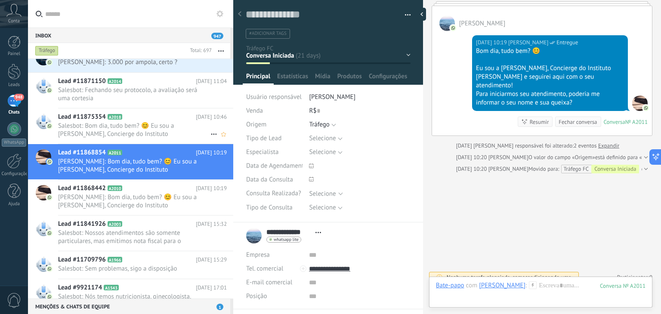
click at [129, 129] on span "Salesbot: Bom dia, tudo bem? 😊 Eu sou a [PERSON_NAME], Concierge do Instituto […" at bounding box center [134, 130] width 152 height 16
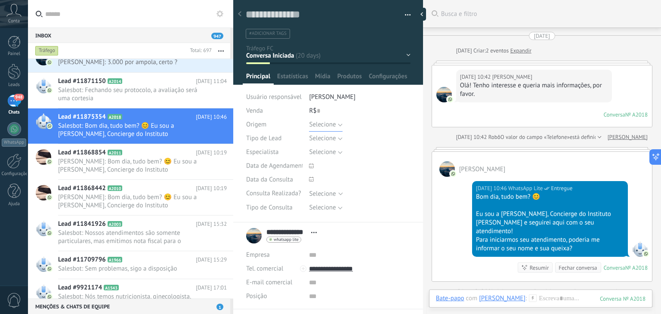
click at [335, 126] on button "Selecione" at bounding box center [325, 125] width 33 height 14
click at [318, 152] on span "Tráfego" at bounding box center [351, 154] width 103 height 8
click at [254, 301] on span "Salvar" at bounding box center [259, 301] width 16 height 6
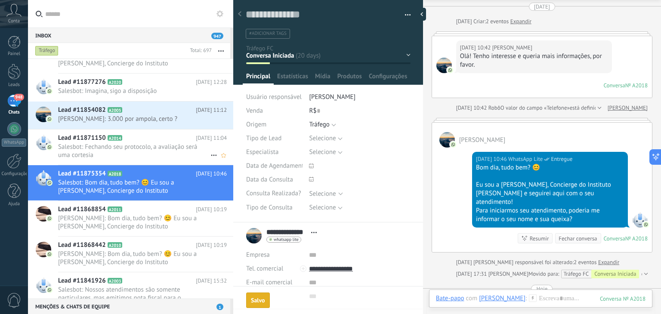
click at [139, 141] on h2 "Lead #11871150 A2014" at bounding box center [127, 138] width 138 height 9
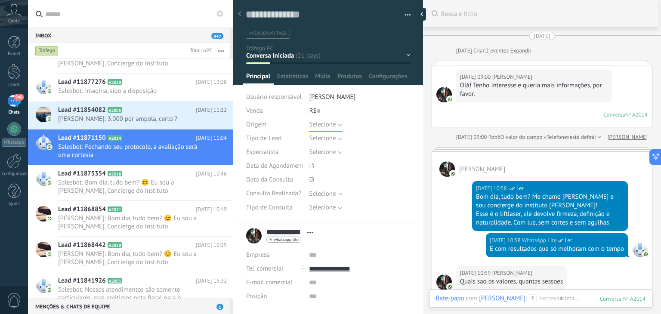
click at [338, 126] on button "Selecione" at bounding box center [325, 125] width 33 height 14
click at [320, 149] on li "Tráfego" at bounding box center [353, 154] width 106 height 15
click at [249, 298] on button "Salvar" at bounding box center [258, 300] width 25 height 16
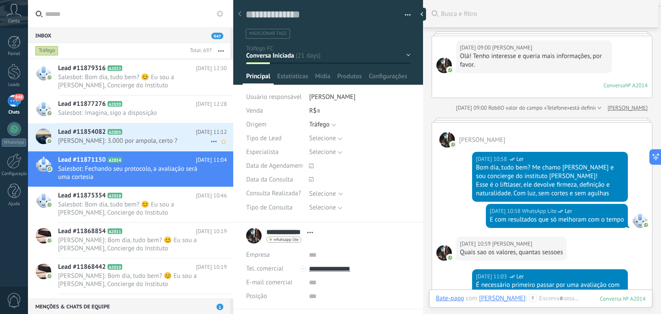
click at [160, 140] on span "[PERSON_NAME]: 3.000 por ampola, certo ?" at bounding box center [134, 141] width 152 height 8
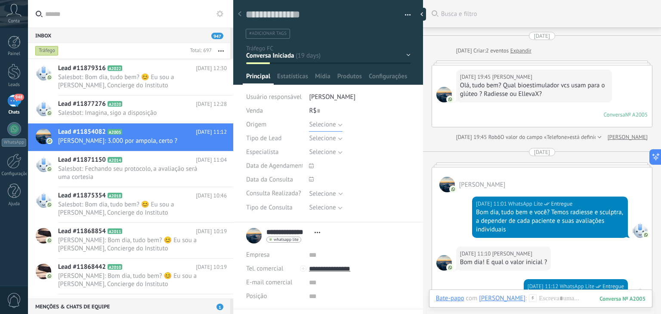
click at [339, 124] on button "Selecione" at bounding box center [325, 125] width 33 height 14
click at [329, 141] on span "Passiva" at bounding box center [351, 140] width 103 height 8
click at [267, 298] on span "Salvar" at bounding box center [259, 301] width 16 height 6
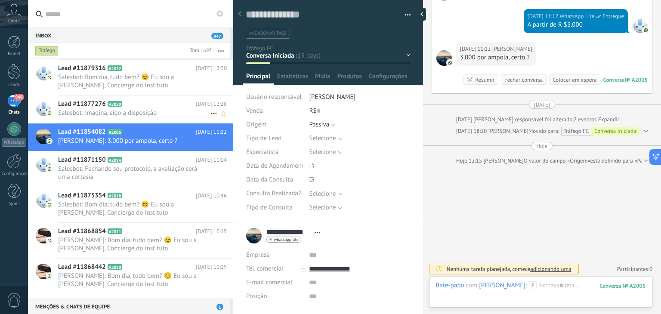
click at [146, 104] on h2 "Lead #11877276 A2020" at bounding box center [127, 104] width 138 height 9
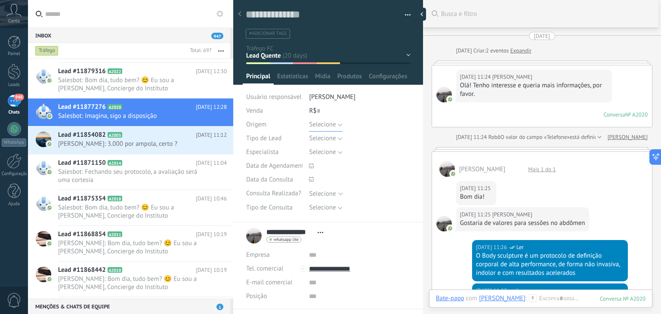
click at [338, 123] on button "Selecione" at bounding box center [325, 125] width 33 height 14
click at [319, 154] on span "Tráfego" at bounding box center [351, 154] width 103 height 8
click at [258, 298] on span "Salvar" at bounding box center [259, 301] width 16 height 6
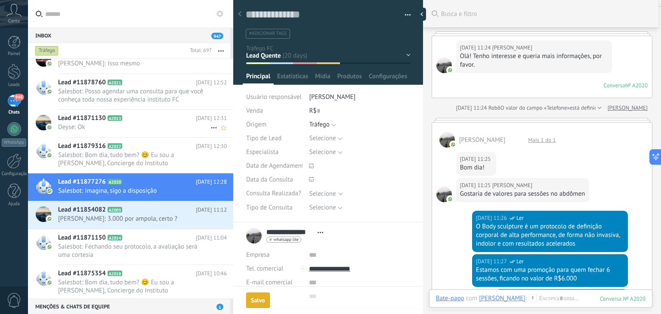
scroll to position [11094, 0]
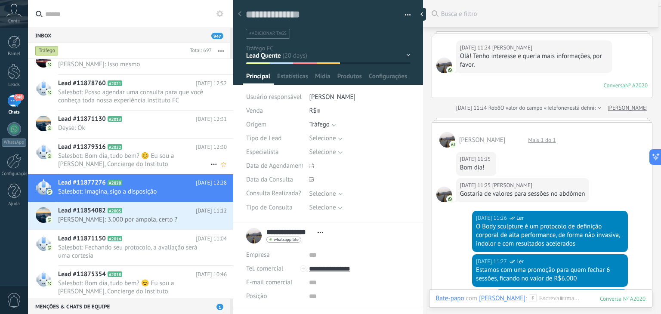
click at [169, 163] on span "Salesbot: Bom dia, tudo bem? 😊 Eu sou a [PERSON_NAME], Concierge do Instituto […" at bounding box center [134, 160] width 152 height 16
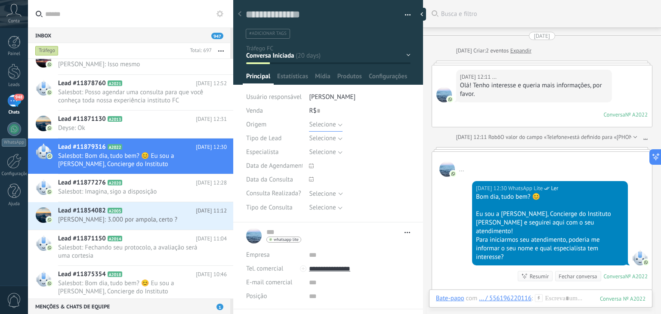
click at [340, 124] on button "Selecione" at bounding box center [325, 125] width 33 height 14
click at [326, 150] on span "Tráfego" at bounding box center [351, 154] width 103 height 8
click at [254, 299] on span "Salvar" at bounding box center [259, 301] width 16 height 6
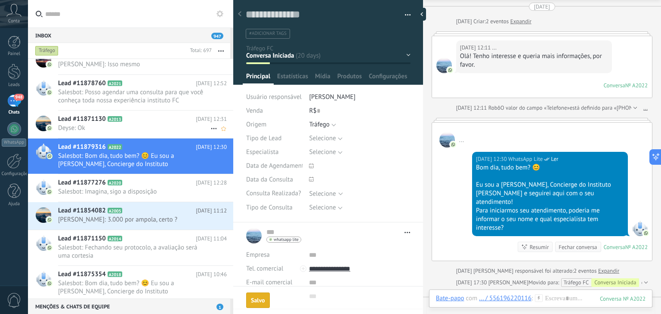
click at [146, 121] on h2 "Lead #11871130 A2013" at bounding box center [127, 119] width 138 height 9
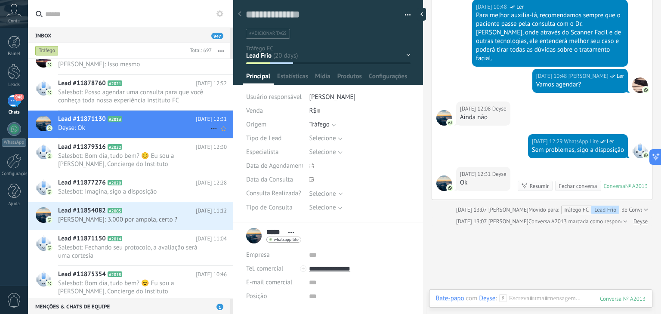
scroll to position [11058, 0]
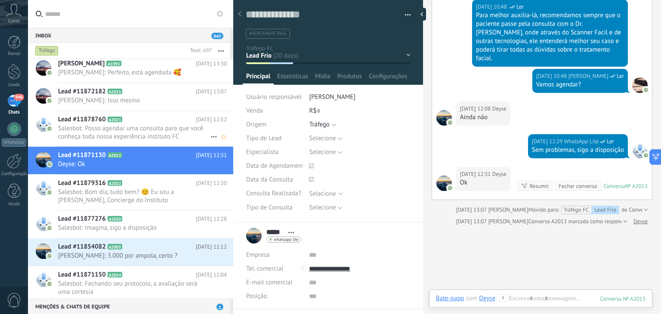
click at [152, 130] on span "Salesbot: Posso agendar uma consulta para que você conheça toda nossa experiênc…" at bounding box center [134, 132] width 152 height 16
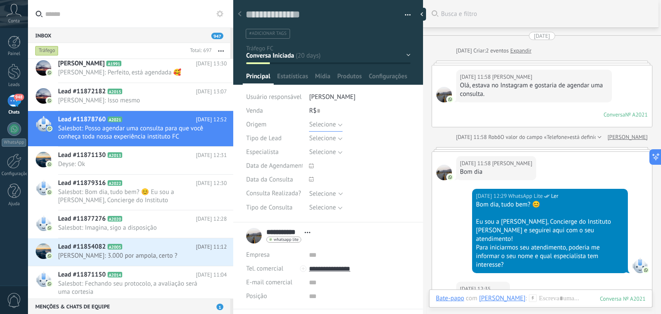
click at [339, 122] on button "Selecione" at bounding box center [325, 125] width 33 height 14
click at [324, 153] on span "Tráfego" at bounding box center [351, 154] width 103 height 8
click at [260, 299] on span "Salvar" at bounding box center [259, 301] width 16 height 6
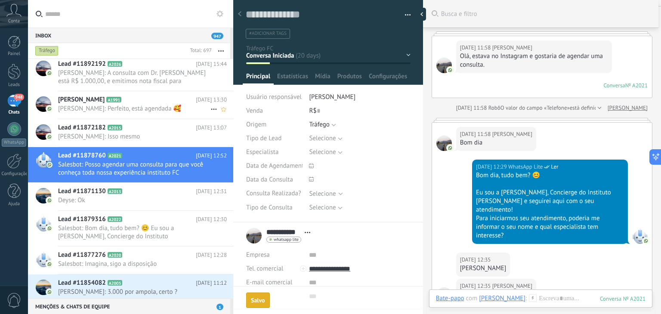
scroll to position [11010, 0]
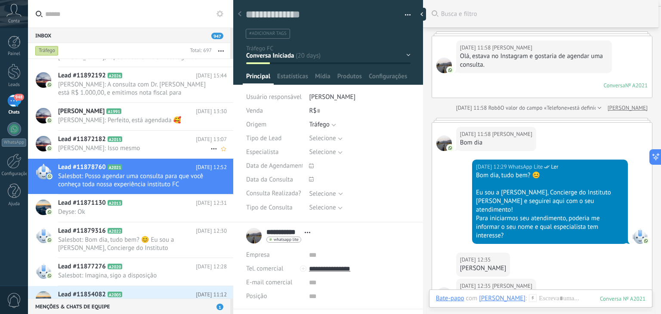
click at [137, 148] on span "[PERSON_NAME]: Isso mesmo" at bounding box center [134, 148] width 152 height 8
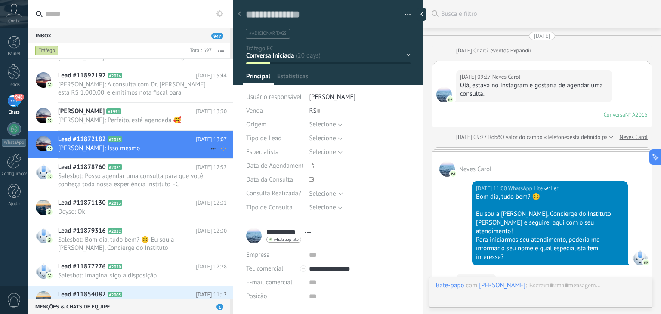
scroll to position [352, 0]
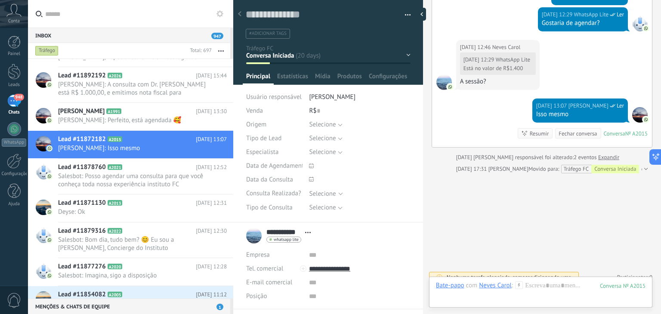
click at [510, 107] on div "[DATE] 13:07 [PERSON_NAME] Ler Isso mesmo Conversa № A2015 Conversa № A2015 Res…" at bounding box center [542, 123] width 220 height 49
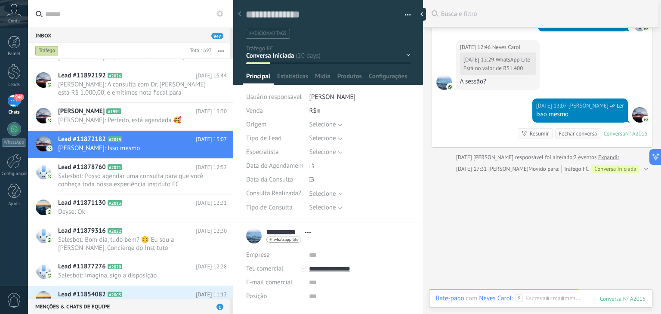
scroll to position [0, 0]
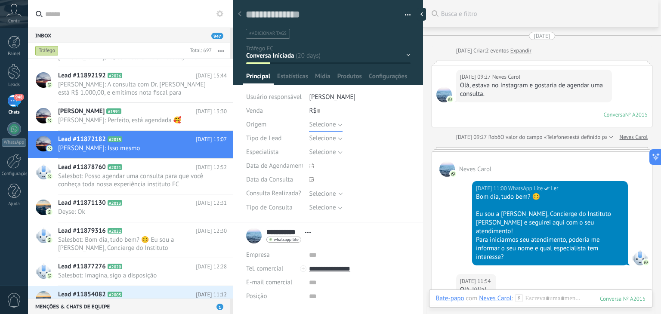
click at [339, 122] on button "Selecione" at bounding box center [325, 125] width 33 height 14
click at [319, 154] on span "Tráfego" at bounding box center [351, 154] width 103 height 8
click at [258, 294] on button "Salvar" at bounding box center [258, 300] width 25 height 16
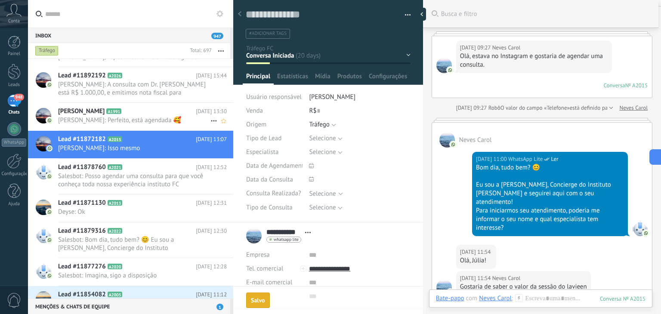
click at [136, 125] on div "Josi A1991 [DATE] 13:30 [PERSON_NAME]: Perfeito, está agendada 🥰" at bounding box center [145, 116] width 175 height 27
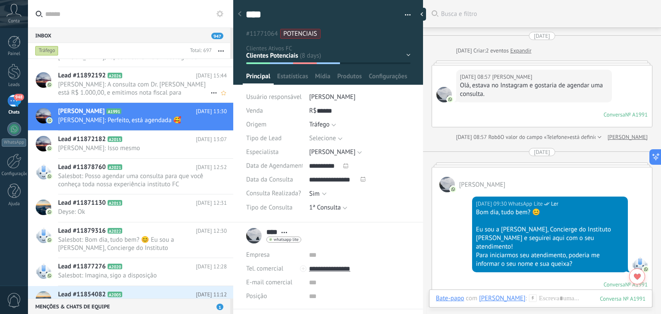
click at [119, 87] on span "[PERSON_NAME]: A consulta com Dr. [PERSON_NAME] está R$ 1.000,00, e emitimos no…" at bounding box center [134, 89] width 152 height 16
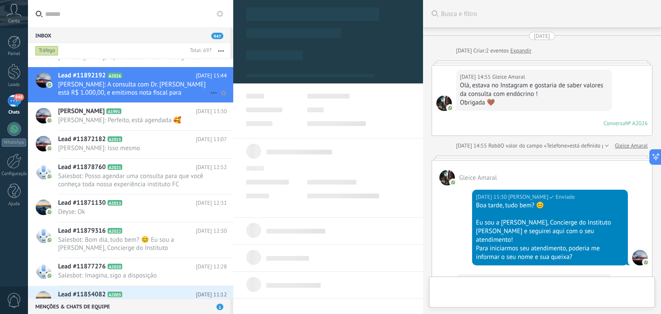
scroll to position [372, 0]
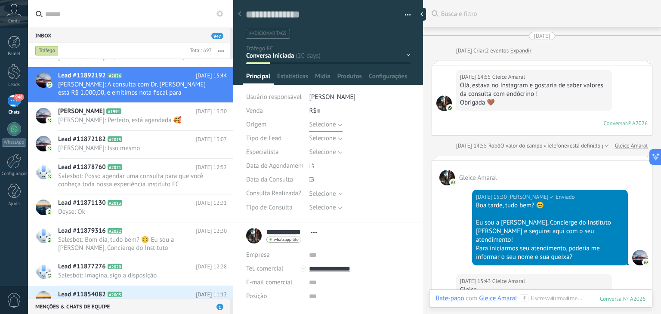
click at [341, 121] on button "Selecione" at bounding box center [325, 125] width 33 height 14
click at [319, 150] on span "Tráfego" at bounding box center [351, 154] width 103 height 8
click at [260, 298] on span "Salvar" at bounding box center [259, 301] width 16 height 6
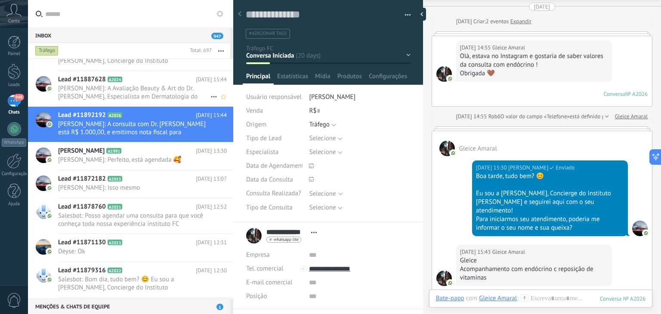
scroll to position [10962, 0]
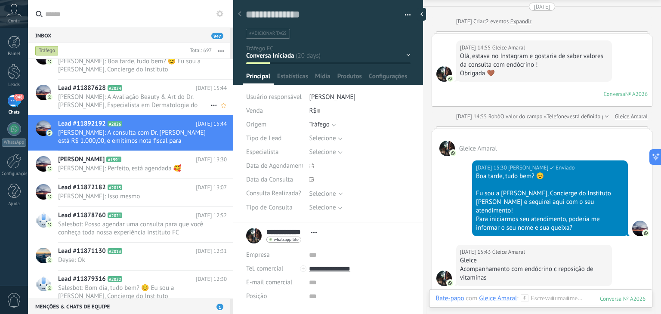
click at [152, 108] on span "[PERSON_NAME]: A Avaliação Beauty & Art do Dr. [PERSON_NAME], Especialista em D…" at bounding box center [134, 101] width 152 height 16
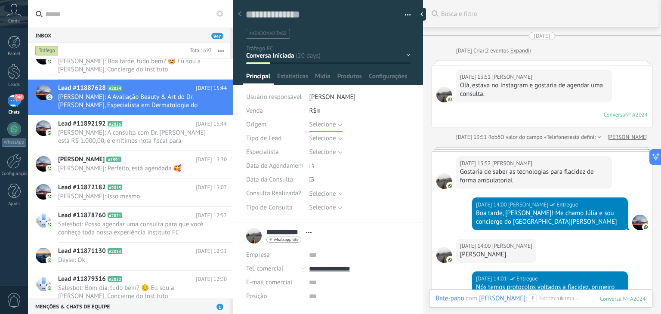
click at [336, 124] on button "Selecione" at bounding box center [325, 125] width 33 height 14
click at [329, 154] on span "Tráfego" at bounding box center [351, 154] width 103 height 8
click at [258, 294] on button "Salvar" at bounding box center [258, 300] width 25 height 16
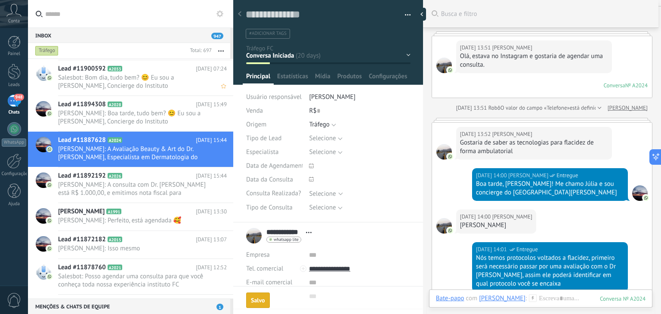
scroll to position [10905, 0]
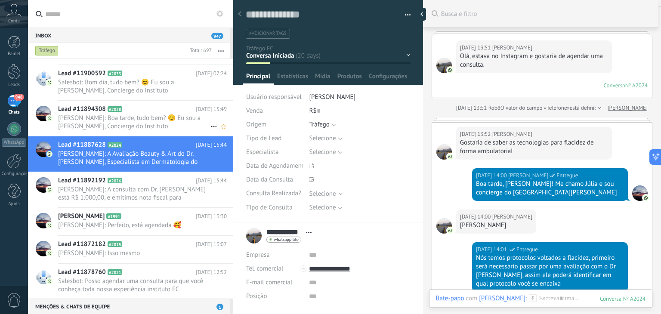
click at [143, 118] on span "[PERSON_NAME]: Boa tarde, tudo bem? 😊 Eu sou a [PERSON_NAME], Concierge do Inst…" at bounding box center [134, 122] width 152 height 16
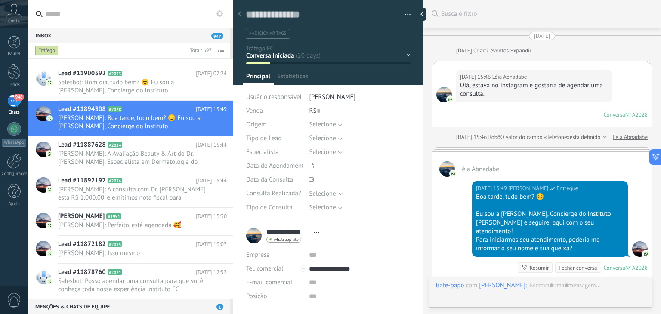
scroll to position [134, 0]
click at [339, 123] on button "Selecione" at bounding box center [325, 125] width 33 height 14
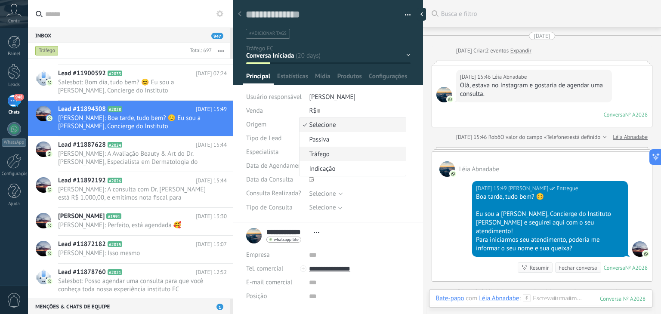
click at [331, 152] on span "Tráfego" at bounding box center [351, 154] width 103 height 8
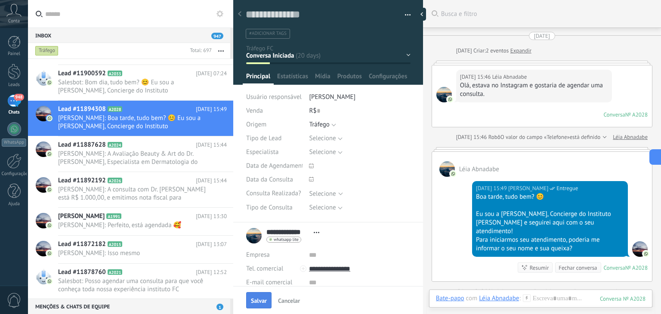
click at [261, 300] on span "Salvar" at bounding box center [259, 301] width 16 height 6
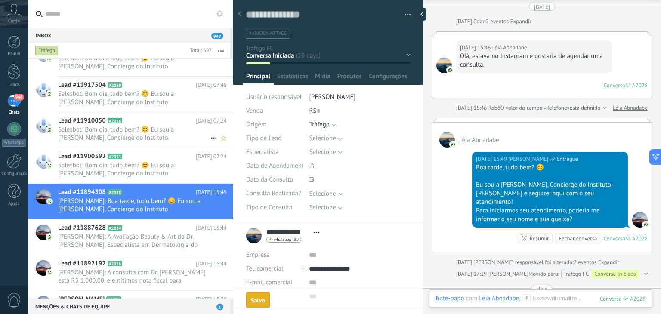
scroll to position [10827, 0]
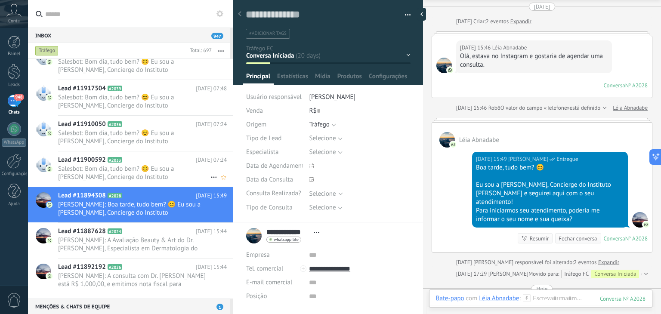
click at [173, 165] on span "Salesbot: Bom dia, tudo bem? 😊 Eu sou a [PERSON_NAME], Concierge do Instituto […" at bounding box center [134, 173] width 152 height 16
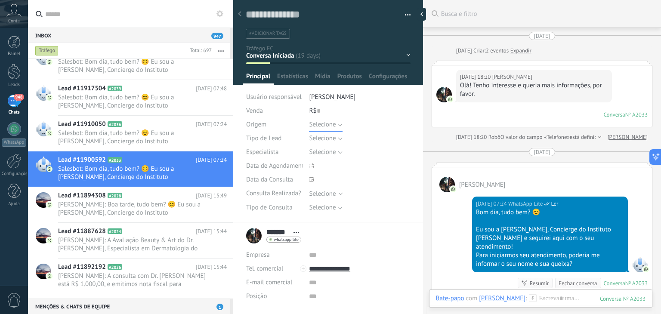
click at [338, 124] on button "Selecione" at bounding box center [325, 125] width 33 height 14
click at [325, 155] on span "Tráfego" at bounding box center [351, 154] width 103 height 8
click at [257, 302] on span "Salvar" at bounding box center [259, 301] width 16 height 6
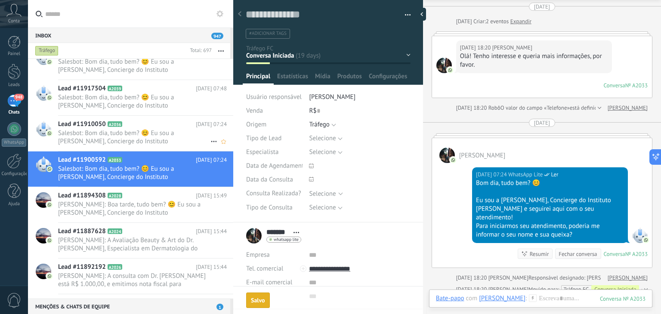
click at [171, 133] on span "Salesbot: Bom dia, tudo bem? 😊 Eu sou a [PERSON_NAME], Concierge do Instituto […" at bounding box center [134, 137] width 152 height 16
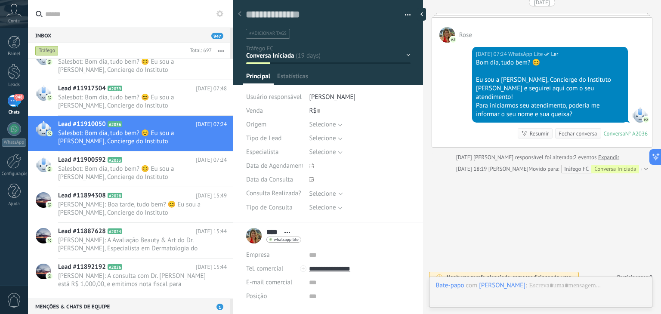
scroll to position [12, 0]
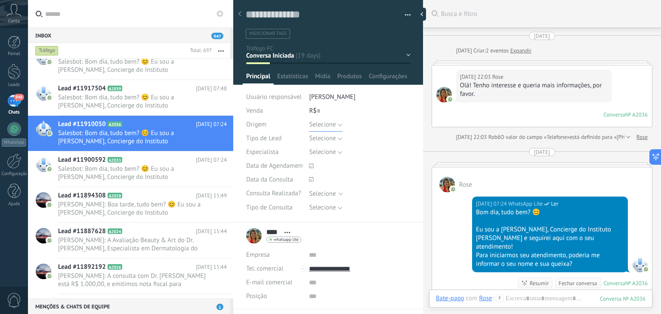
click at [341, 122] on button "Selecione" at bounding box center [325, 125] width 33 height 14
click at [320, 156] on span "Tráfego" at bounding box center [351, 154] width 103 height 8
click at [254, 294] on button "Salvar" at bounding box center [258, 300] width 25 height 16
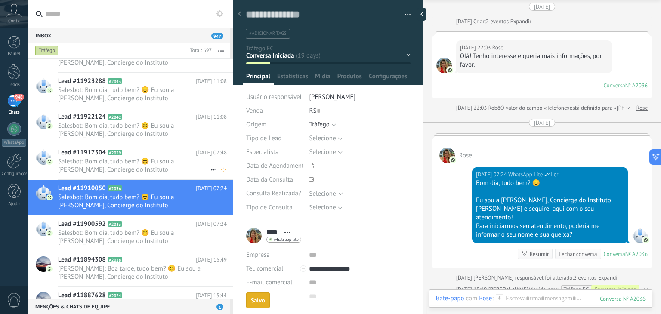
click at [165, 159] on span "Salesbot: Bom dia, tudo bem? 😊 Eu sou a [PERSON_NAME], Concierge do Instituto […" at bounding box center [134, 166] width 152 height 16
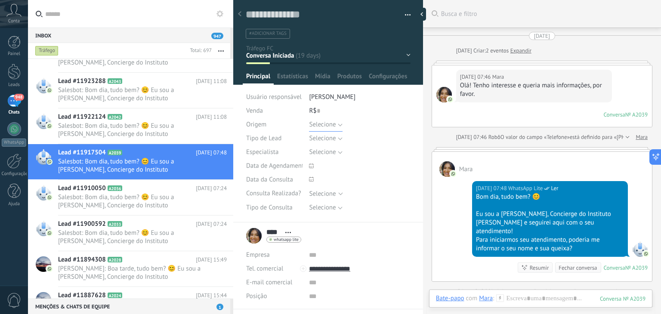
click at [339, 121] on button "Selecione" at bounding box center [325, 125] width 33 height 14
click at [329, 154] on span "Tráfego" at bounding box center [351, 154] width 103 height 8
click at [257, 294] on button "Salvar" at bounding box center [258, 300] width 25 height 16
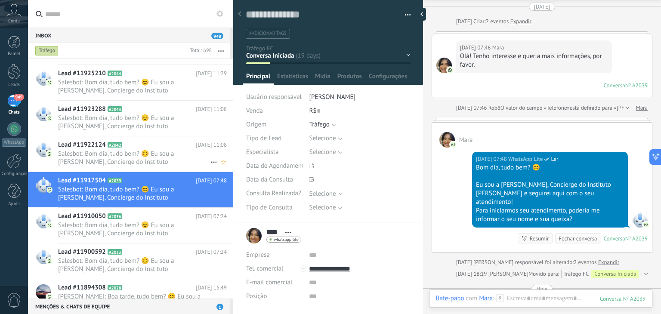
click at [164, 150] on span "Salesbot: Bom dia, tudo bem? 😊 Eu sou a [PERSON_NAME], Concierge do Instituto […" at bounding box center [134, 158] width 152 height 16
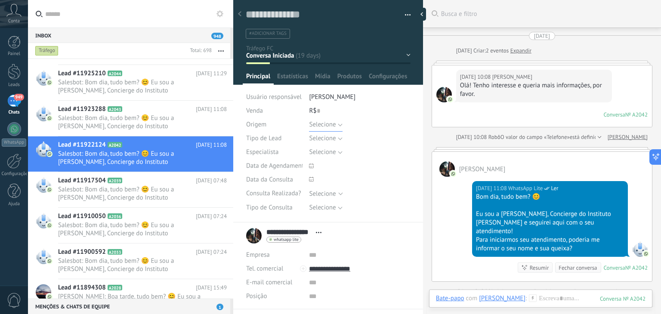
click at [335, 124] on button "Selecione" at bounding box center [325, 125] width 33 height 14
click at [329, 151] on span "Tráfego" at bounding box center [351, 154] width 103 height 8
click at [260, 299] on span "Salvar" at bounding box center [259, 301] width 16 height 6
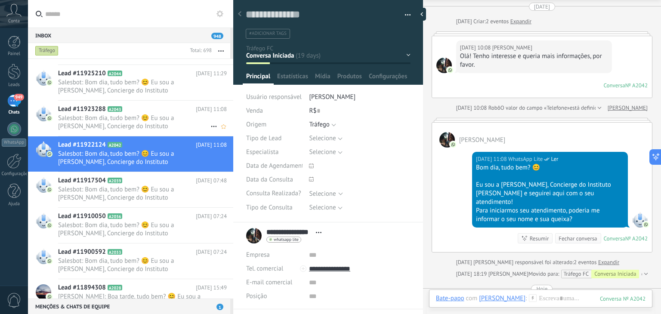
click at [165, 114] on span "Salesbot: Bom dia, tudo bem? 😊 Eu sou a [PERSON_NAME], Concierge do Instituto […" at bounding box center [134, 122] width 152 height 16
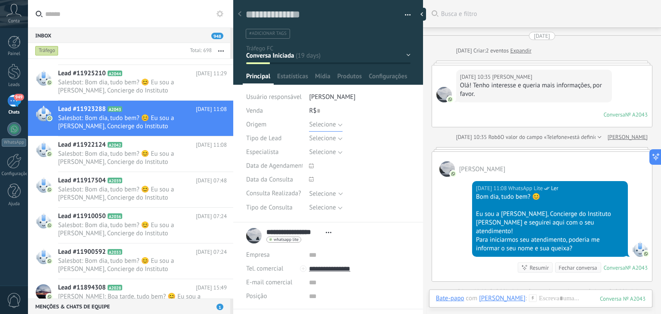
click at [337, 122] on button "Selecione" at bounding box center [325, 125] width 33 height 14
click at [324, 157] on span "Tráfego" at bounding box center [351, 154] width 103 height 8
click at [260, 299] on span "Salvar" at bounding box center [259, 301] width 16 height 6
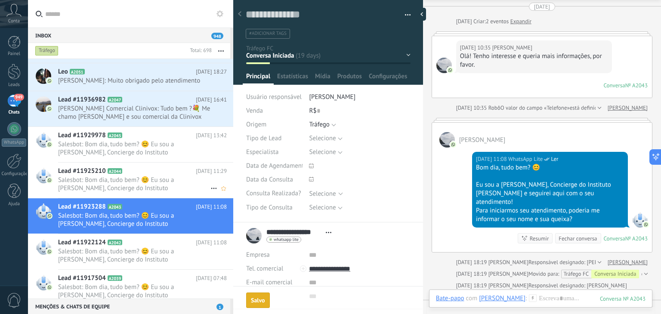
scroll to position [10690, 0]
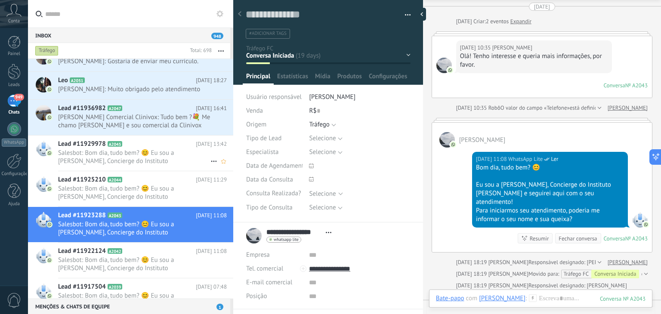
click at [170, 190] on span "Salesbot: Bom dia, tudo bem? 😊 Eu sou a [PERSON_NAME], Concierge do Instituto […" at bounding box center [134, 193] width 152 height 16
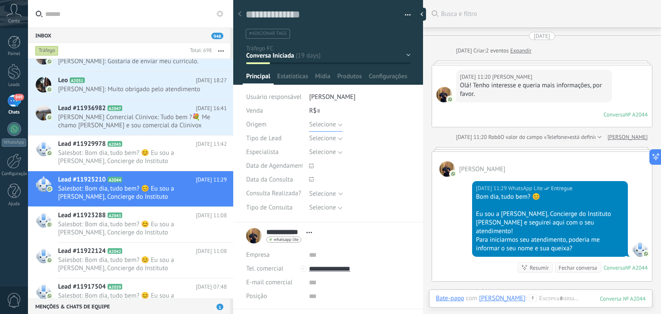
click at [338, 123] on button "Selecione" at bounding box center [325, 125] width 33 height 14
click at [322, 151] on span "Tráfego" at bounding box center [351, 154] width 103 height 8
click at [260, 301] on span "Salvar" at bounding box center [259, 301] width 16 height 6
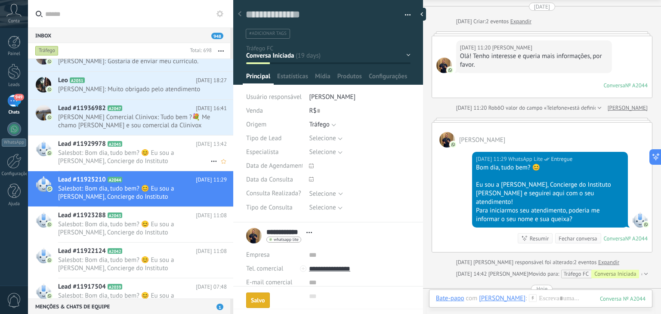
click at [155, 147] on h2 "Lead #11929978 A2045" at bounding box center [127, 144] width 138 height 9
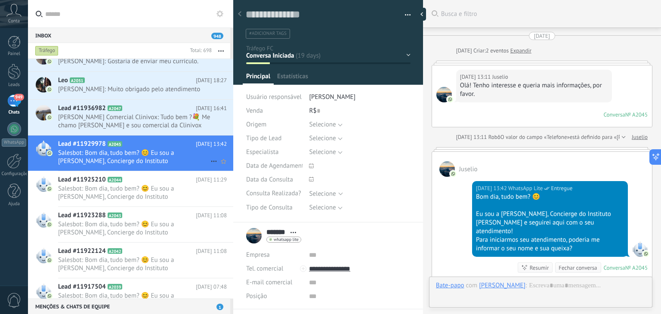
scroll to position [134, 0]
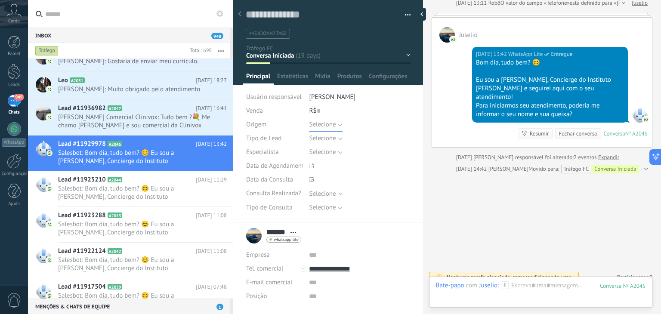
click at [341, 124] on button "Selecione" at bounding box center [325, 125] width 33 height 14
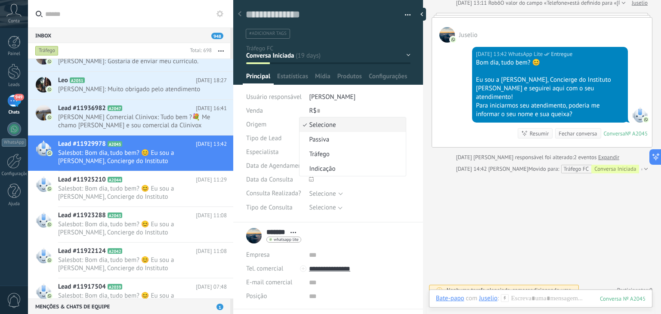
scroll to position [0, 0]
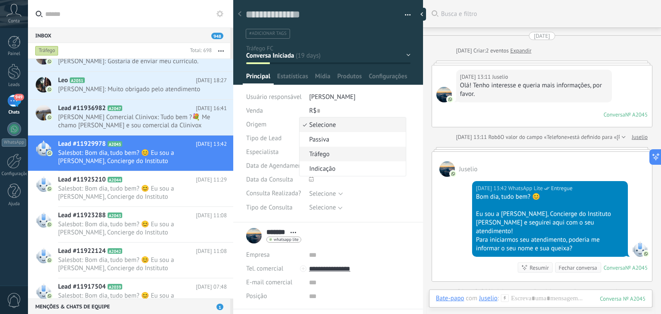
click at [331, 155] on span "Tráfego" at bounding box center [351, 154] width 103 height 8
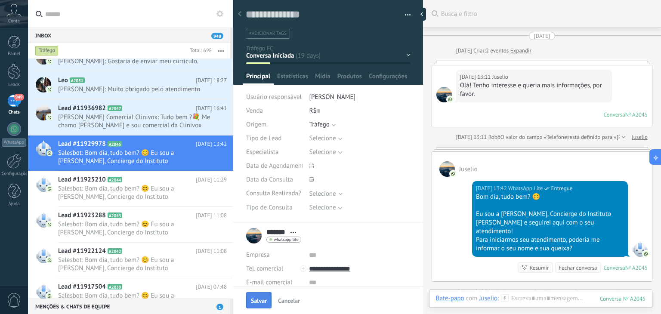
click at [253, 304] on span "Salvar" at bounding box center [259, 301] width 16 height 6
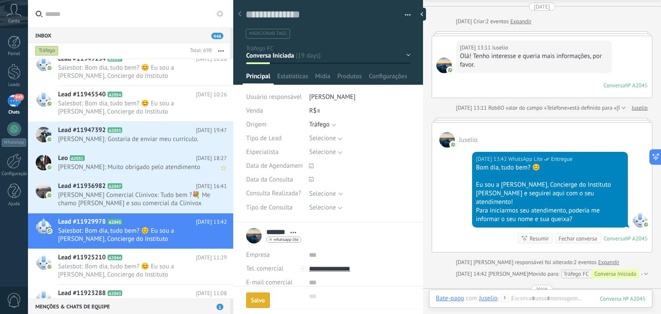
scroll to position [10628, 0]
click at [196, 190] on span "[DATE] 16:41" at bounding box center [211, 187] width 31 height 9
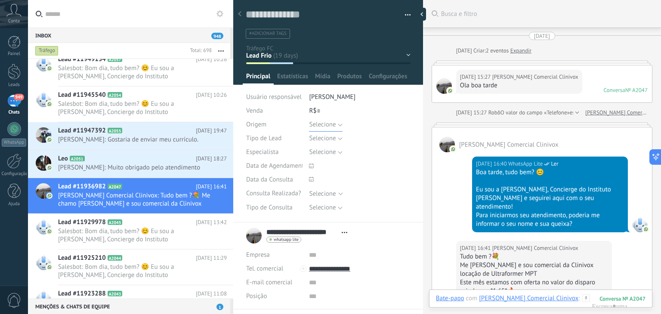
click at [336, 124] on button "Selecione" at bounding box center [325, 125] width 33 height 14
click at [331, 141] on span "Passiva" at bounding box center [351, 140] width 103 height 8
click at [342, 139] on div "Selecione Já é cliente Novo cliente Representante Currículo Marketing Selecione" at bounding box center [359, 139] width 101 height 14
click at [338, 139] on button "Selecione" at bounding box center [325, 139] width 33 height 14
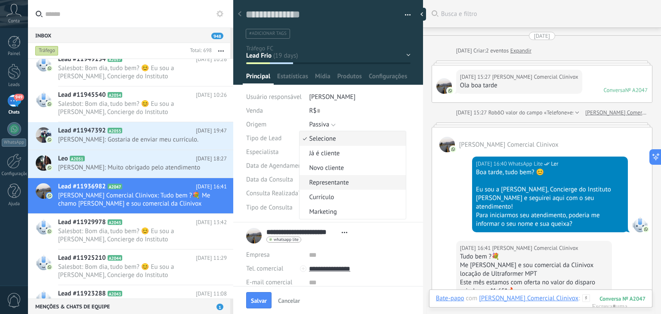
click at [334, 182] on span "Representante" at bounding box center [351, 183] width 103 height 8
click at [254, 304] on span "Salvar" at bounding box center [259, 301] width 16 height 6
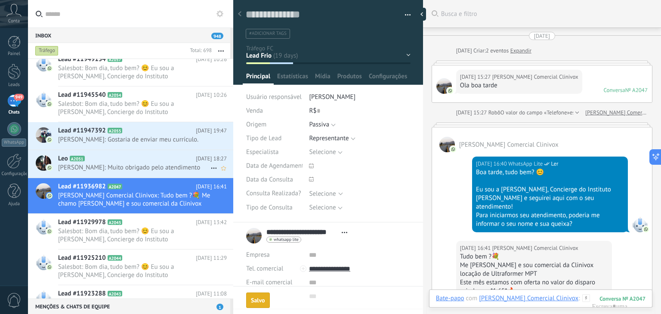
scroll to position [41, 0]
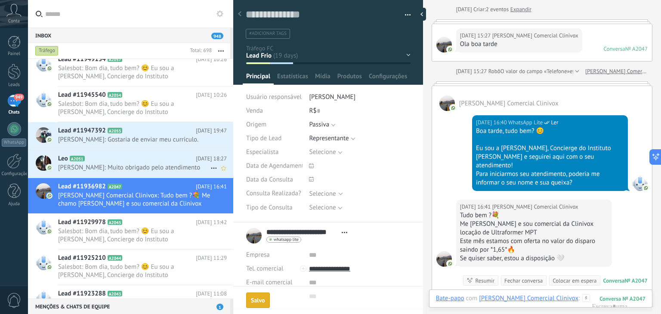
click at [165, 164] on span "[PERSON_NAME]: Muito obrigado pelo atendimento" at bounding box center [134, 168] width 152 height 8
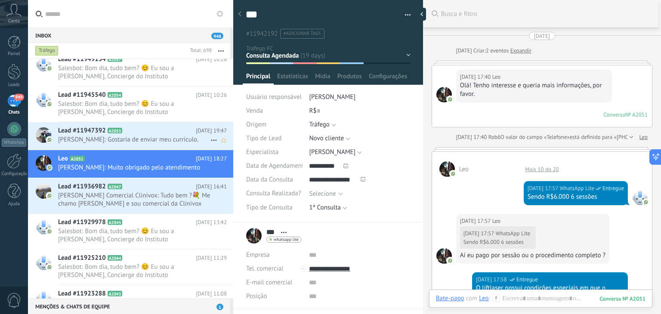
click at [155, 143] on span "[PERSON_NAME]: Gostaria de enviar meu currículo." at bounding box center [134, 140] width 152 height 8
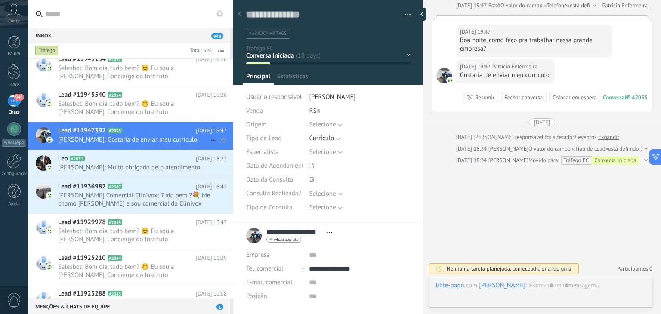
scroll to position [12, 0]
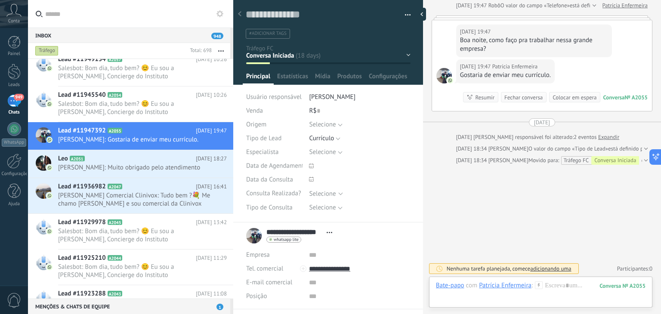
click at [343, 123] on div "Selecione Passiva [GEOGRAPHIC_DATA] Indicação Selecione" at bounding box center [359, 125] width 101 height 14
click at [339, 124] on button "Selecione" at bounding box center [325, 125] width 33 height 14
click at [332, 143] on span "Passiva" at bounding box center [351, 140] width 103 height 8
click at [256, 302] on span "Salvar" at bounding box center [259, 301] width 16 height 6
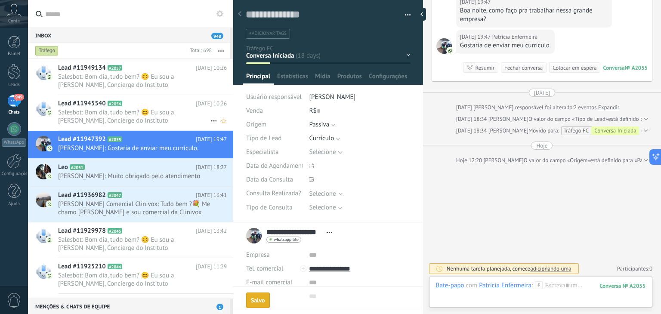
scroll to position [10559, 0]
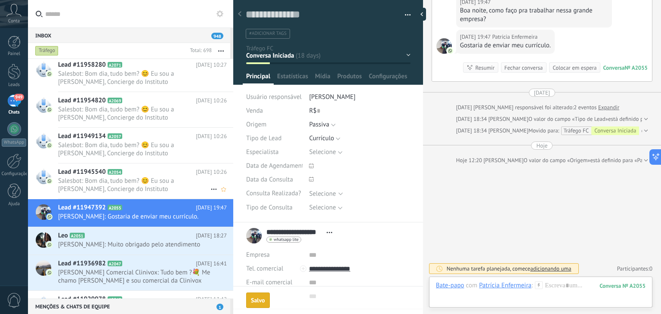
click at [161, 177] on span "Salesbot: Bom dia, tudo bem? 😊 Eu sou a [PERSON_NAME], Concierge do Instituto […" at bounding box center [134, 185] width 152 height 16
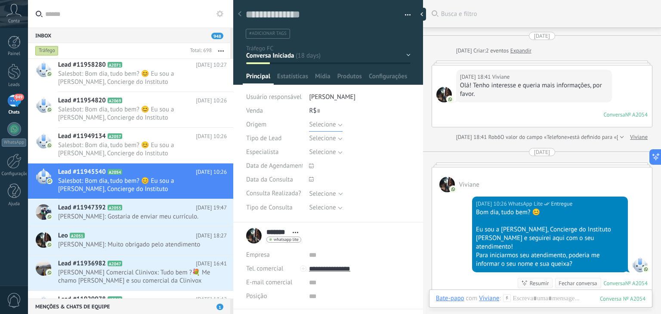
click at [341, 125] on button "Selecione" at bounding box center [325, 125] width 33 height 14
click at [326, 152] on span "Tráfego" at bounding box center [351, 154] width 103 height 8
click at [258, 300] on span "Salvar" at bounding box center [259, 301] width 16 height 6
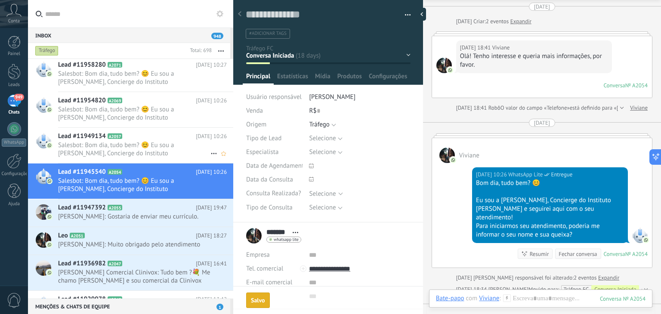
click at [176, 142] on span "Salesbot: Bom dia, tudo bem? 😊 Eu sou a [PERSON_NAME], Concierge do Instituto […" at bounding box center [134, 149] width 152 height 16
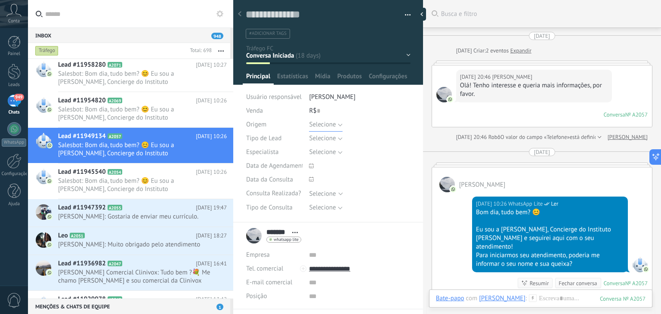
click at [338, 124] on button "Selecione" at bounding box center [325, 125] width 33 height 14
click at [327, 154] on span "Tráfego" at bounding box center [351, 154] width 103 height 8
click at [257, 303] on span "Salvar" at bounding box center [259, 301] width 16 height 6
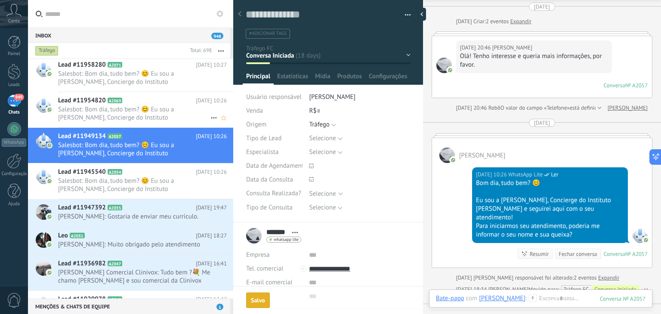
click at [167, 118] on span "Salesbot: Bom dia, tudo bem? 😊 Eu sou a [PERSON_NAME], Concierge do Instituto […" at bounding box center [134, 113] width 152 height 16
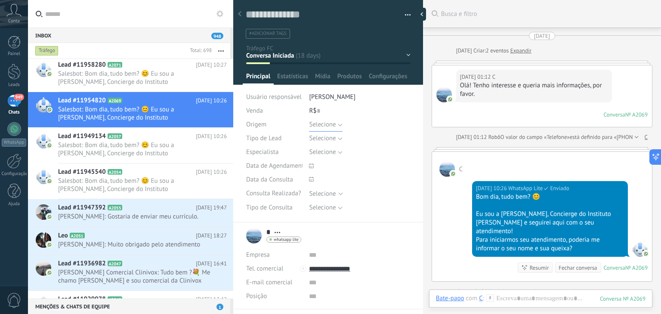
click at [338, 123] on button "Selecione" at bounding box center [325, 125] width 33 height 14
click at [325, 156] on span "Tráfego" at bounding box center [351, 154] width 103 height 8
click at [257, 301] on span "Salvar" at bounding box center [259, 301] width 16 height 6
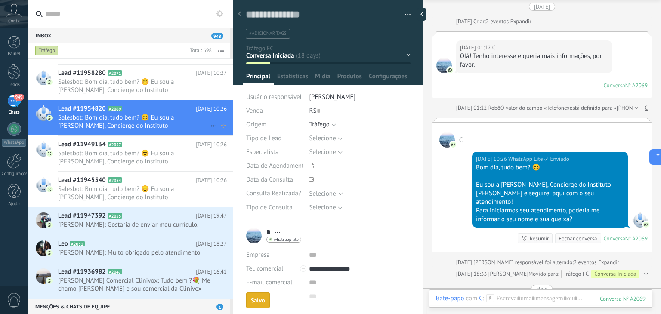
scroll to position [10493, 0]
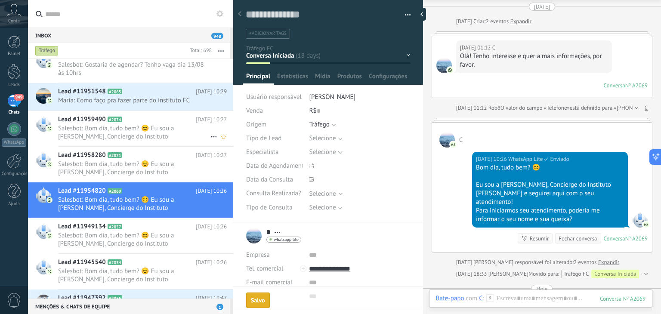
click at [170, 155] on h2 "Lead #11958280 A2071" at bounding box center [127, 155] width 138 height 9
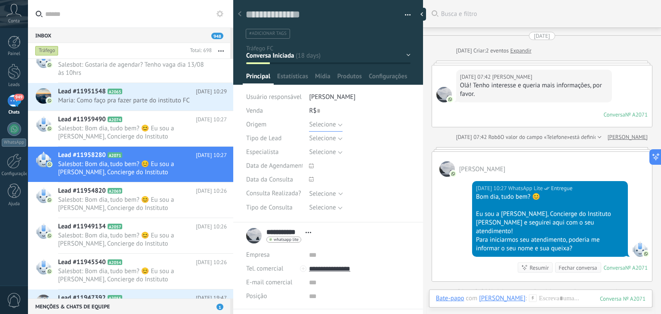
click at [339, 123] on button "Selecione" at bounding box center [325, 125] width 33 height 14
click at [322, 158] on span "Tráfego" at bounding box center [351, 154] width 103 height 8
click at [257, 297] on button "Salvar" at bounding box center [258, 300] width 25 height 16
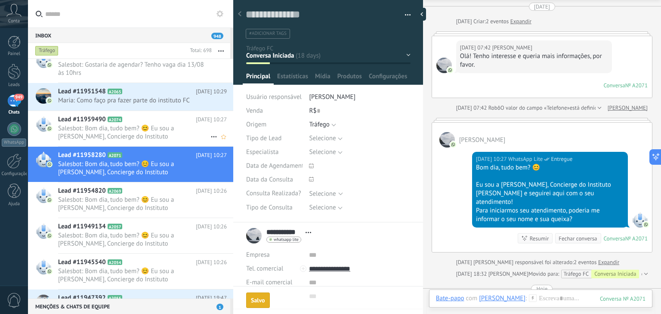
click at [198, 136] on span "Salesbot: Bom dia, tudo bem? 😊 Eu sou a [PERSON_NAME], Concierge do Instituto […" at bounding box center [134, 132] width 152 height 16
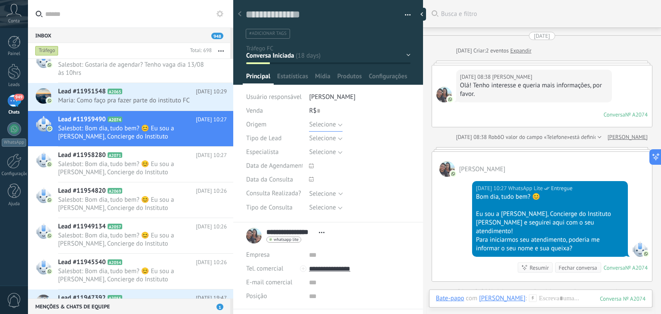
click at [341, 123] on button "Selecione" at bounding box center [325, 125] width 33 height 14
click at [328, 152] on span "Tráfego" at bounding box center [351, 154] width 103 height 8
click at [253, 302] on span "Salvar" at bounding box center [259, 301] width 16 height 6
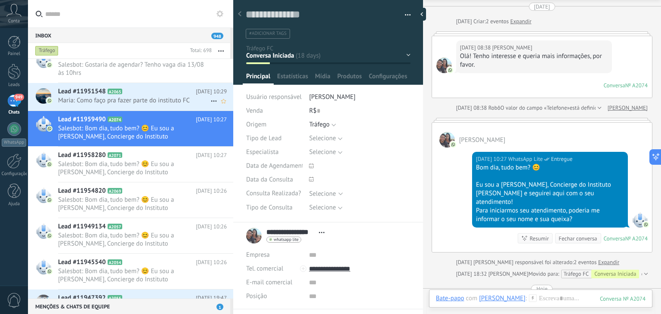
click at [165, 92] on h2 "Lead #11951548 A2065" at bounding box center [127, 91] width 138 height 9
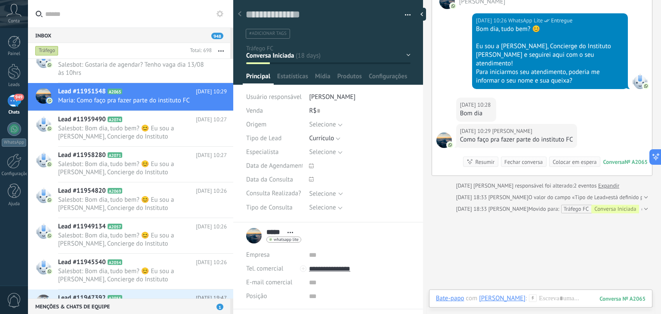
scroll to position [188, 0]
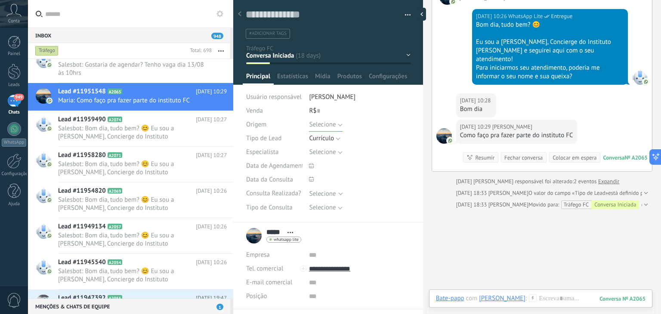
click at [338, 125] on button "Selecione" at bounding box center [325, 125] width 33 height 14
click at [330, 138] on span "Passiva" at bounding box center [351, 140] width 103 height 8
click at [263, 298] on span "Salvar" at bounding box center [259, 301] width 16 height 6
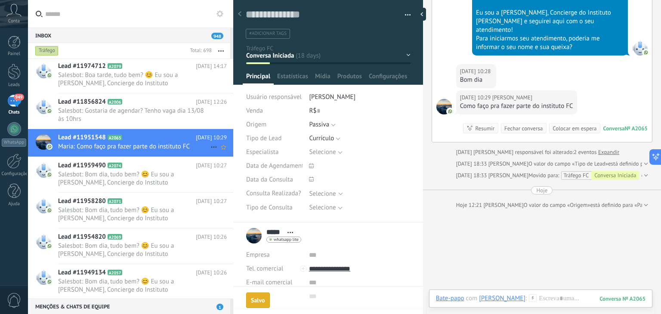
scroll to position [10450, 0]
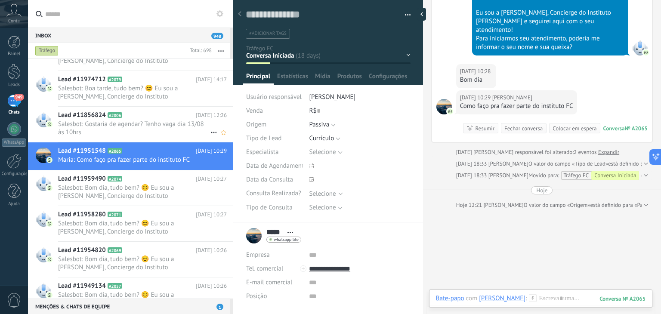
click at [173, 118] on h2 "Lead #11856824 A2006" at bounding box center [127, 115] width 138 height 9
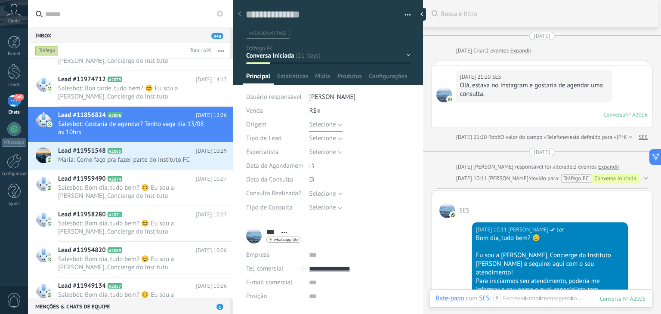
click at [335, 123] on span "Selecione" at bounding box center [322, 125] width 27 height 8
click at [319, 152] on span "Tráfego" at bounding box center [351, 154] width 103 height 8
click at [257, 298] on span "Salvar" at bounding box center [259, 301] width 16 height 6
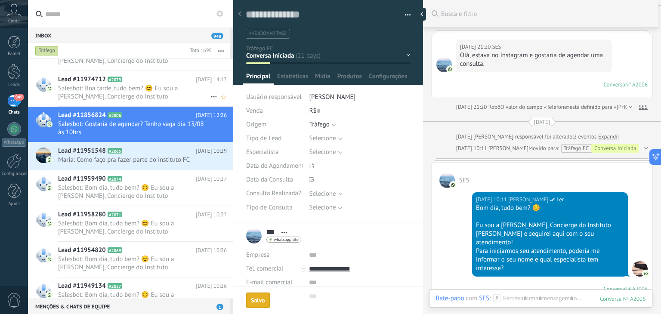
click at [175, 93] on span "Salesbot: Boa tarde, tudo bem? 😊 Eu sou a [PERSON_NAME], Concierge do Instituto…" at bounding box center [134, 92] width 152 height 16
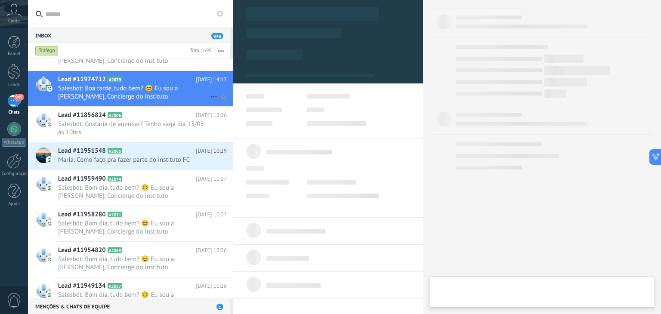
type textarea "**********"
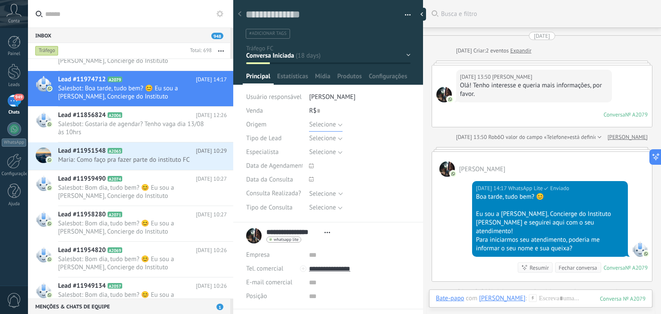
click at [338, 123] on button "Selecione" at bounding box center [325, 125] width 33 height 14
click at [325, 151] on span "Tráfego" at bounding box center [351, 154] width 103 height 8
click at [261, 296] on button "Salvar" at bounding box center [258, 300] width 25 height 16
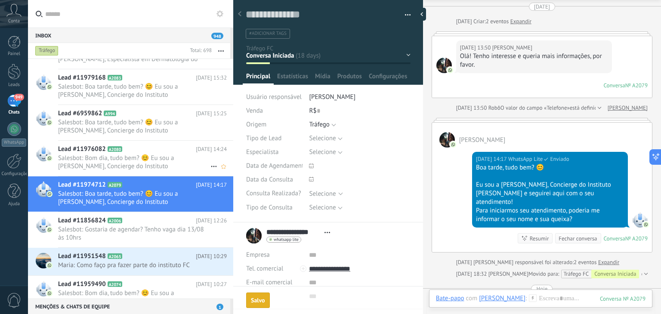
scroll to position [10358, 0]
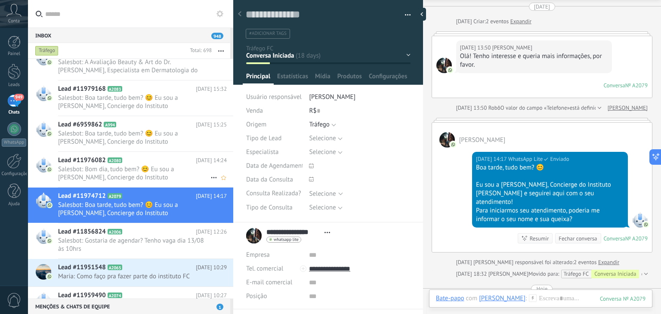
click at [165, 157] on h2 "Lead #11976082 A2080" at bounding box center [127, 160] width 138 height 9
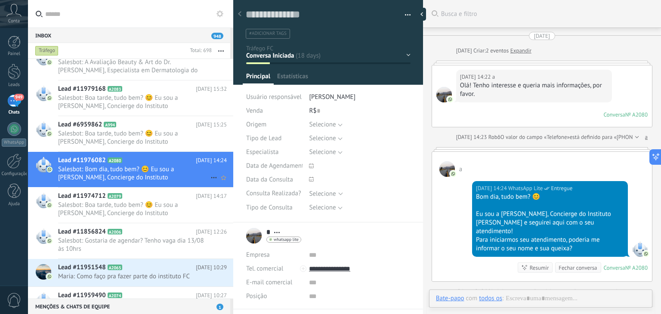
scroll to position [52, 0]
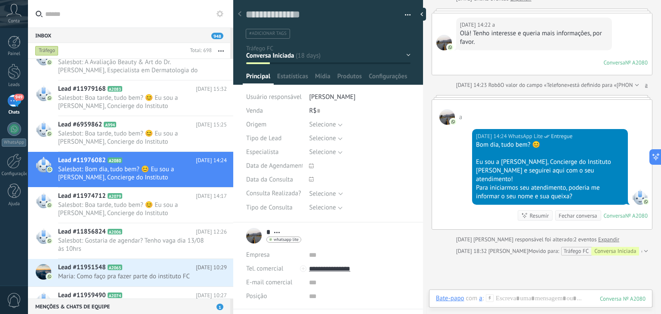
click at [483, 100] on div "a" at bounding box center [542, 112] width 220 height 25
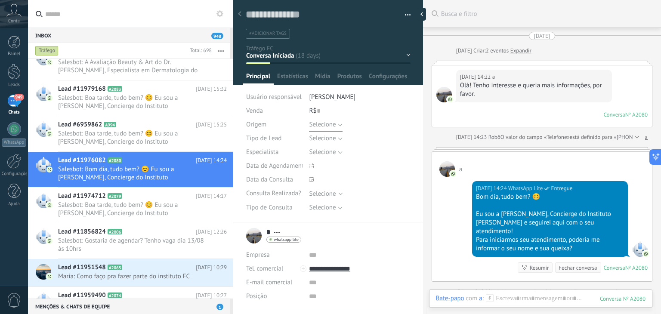
click at [337, 121] on button "Selecione" at bounding box center [325, 125] width 33 height 14
click at [307, 155] on span "Tráfego" at bounding box center [351, 154] width 103 height 8
click at [255, 297] on button "Salvar" at bounding box center [258, 300] width 25 height 16
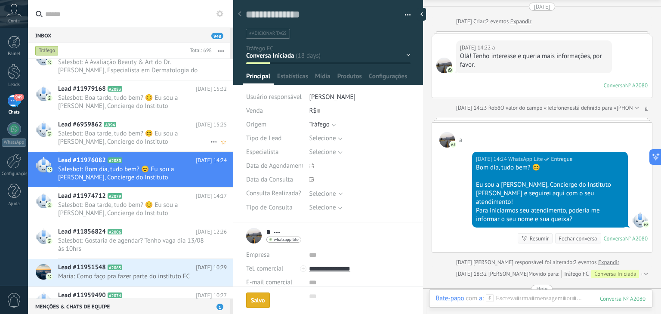
click at [186, 131] on span "Salesbot: Boa tarde, tudo bem? 😊 Eu sou a [PERSON_NAME], Concierge do Instituto…" at bounding box center [134, 138] width 152 height 16
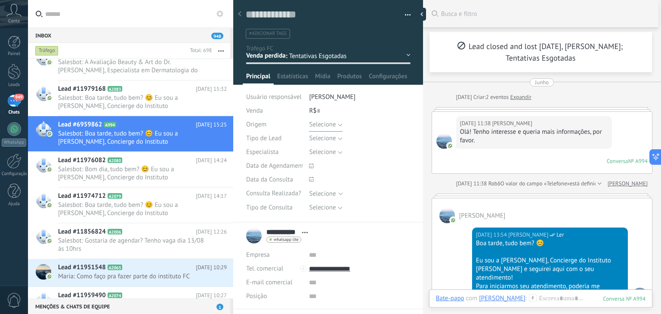
click at [339, 124] on button "Selecione" at bounding box center [325, 125] width 33 height 14
click at [336, 152] on span "Tráfego" at bounding box center [351, 154] width 103 height 8
click at [258, 298] on span "Salvar" at bounding box center [259, 301] width 16 height 6
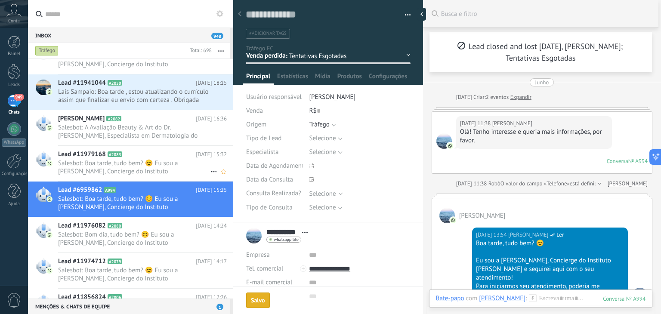
scroll to position [30, 0]
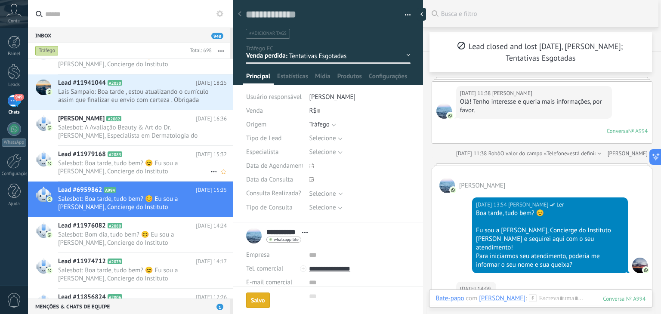
click at [169, 158] on h2 "Lead #11979168 A2083" at bounding box center [127, 154] width 138 height 9
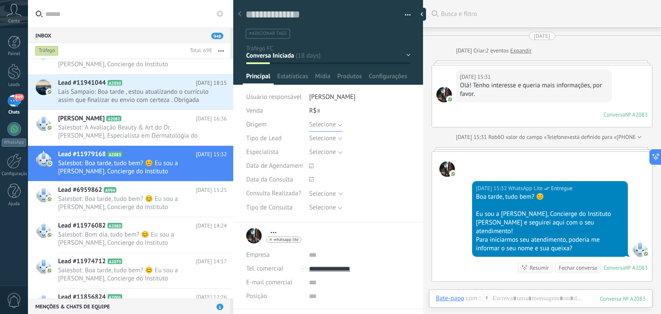
click at [339, 124] on button "Selecione" at bounding box center [325, 125] width 33 height 14
click at [333, 152] on span "Tráfego" at bounding box center [351, 154] width 103 height 8
click at [263, 297] on button "Salvar" at bounding box center [258, 300] width 25 height 16
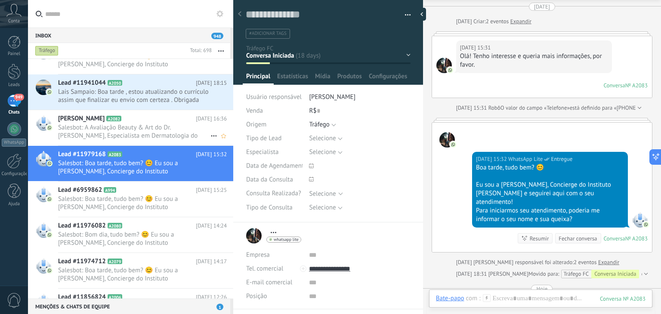
click at [142, 138] on span "Salesbot: A Avaliação Beauty & Art do Dr. [PERSON_NAME], Especialista em Dermat…" at bounding box center [134, 132] width 152 height 16
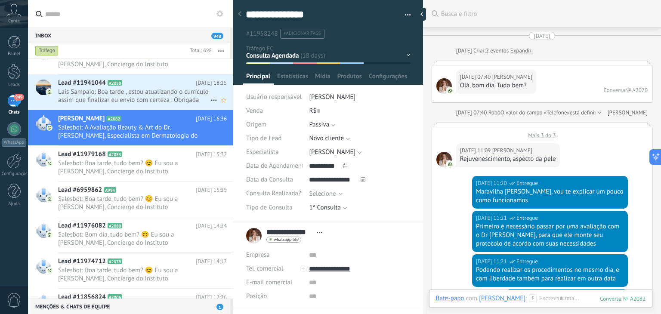
click at [154, 101] on span "Lais Sampaio: Boa tarde , estou atualizando o currículo assim que finalizar eu …" at bounding box center [134, 96] width 152 height 16
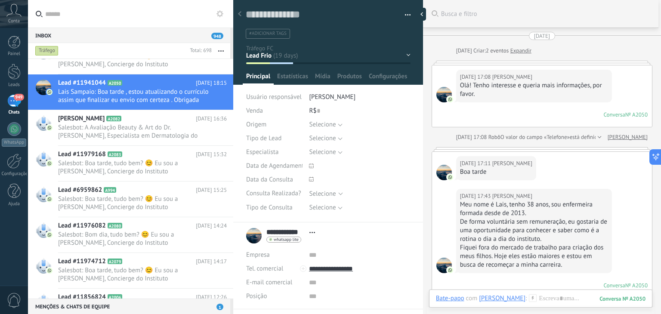
click at [573, 161] on div "06/08/2025 17:11 Lais Sampaio Boa tarde" at bounding box center [542, 170] width 220 height 37
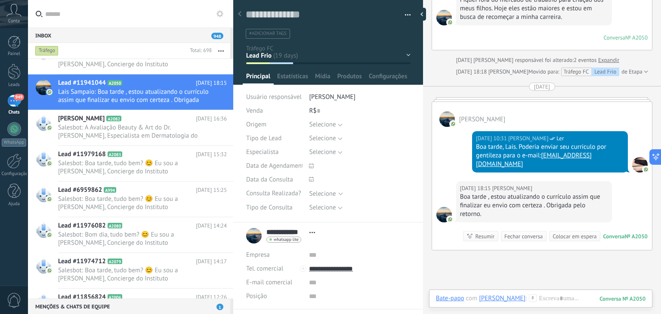
scroll to position [251, 0]
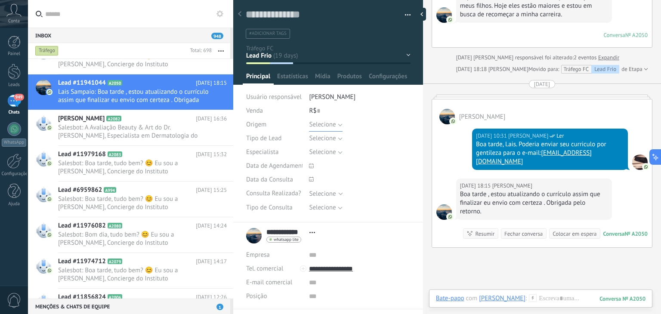
click at [339, 124] on button "Selecione" at bounding box center [325, 125] width 33 height 14
click at [334, 142] on span "Passiva" at bounding box center [351, 140] width 103 height 8
click at [340, 138] on button "Selecione" at bounding box center [325, 139] width 33 height 14
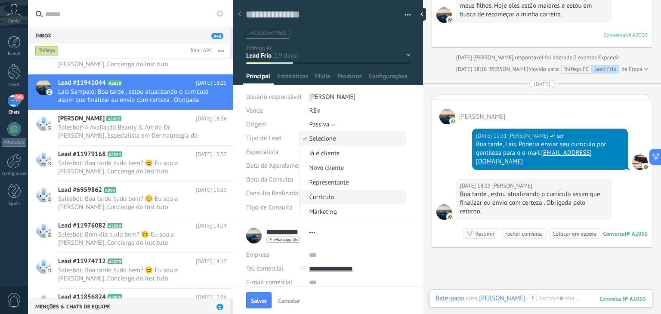
click at [332, 194] on span "Currículo" at bounding box center [351, 197] width 103 height 8
click at [252, 301] on span "Salvar" at bounding box center [259, 301] width 16 height 6
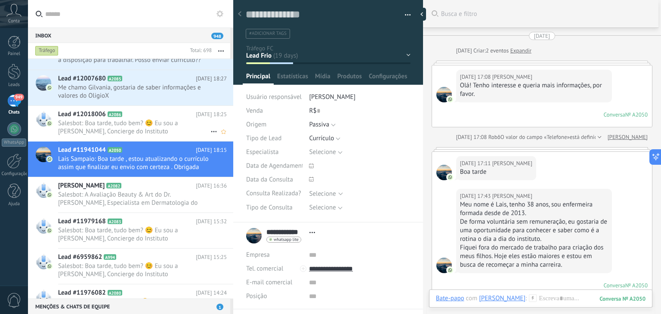
scroll to position [10249, 0]
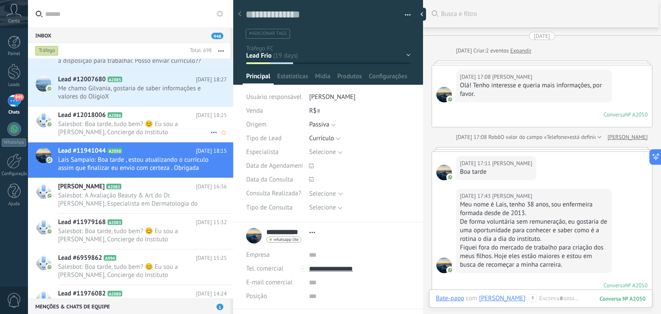
click at [172, 127] on span "Salesbot: Boa tarde, tudo bem? 😊 Eu sou a [PERSON_NAME], Concierge do Instituto…" at bounding box center [134, 128] width 152 height 16
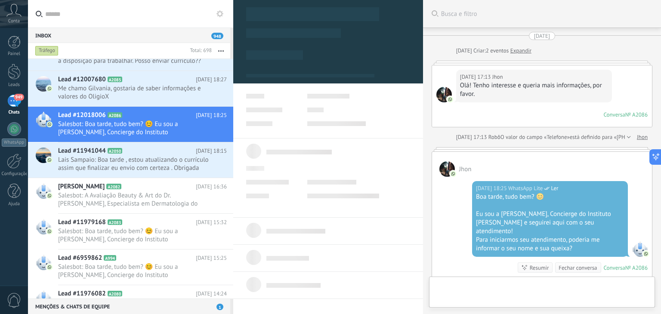
type textarea "**********"
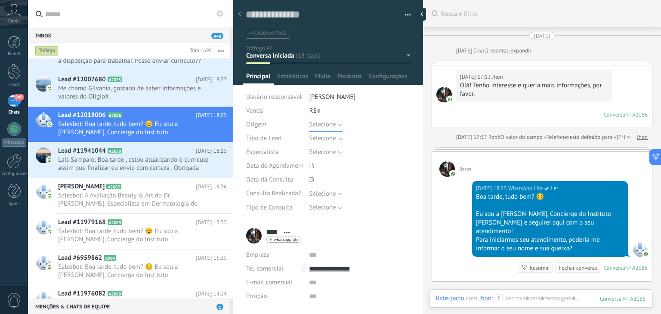
click at [337, 121] on button "Selecione" at bounding box center [325, 125] width 33 height 14
click at [322, 155] on span "Tráfego" at bounding box center [351, 154] width 103 height 8
click at [259, 301] on span "Salvar" at bounding box center [259, 301] width 16 height 6
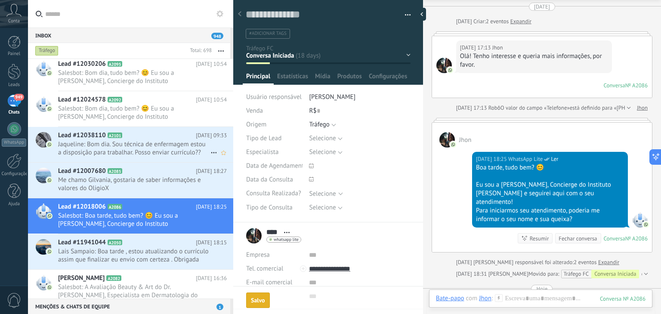
scroll to position [10156, 0]
